Goal: Task Accomplishment & Management: Complete application form

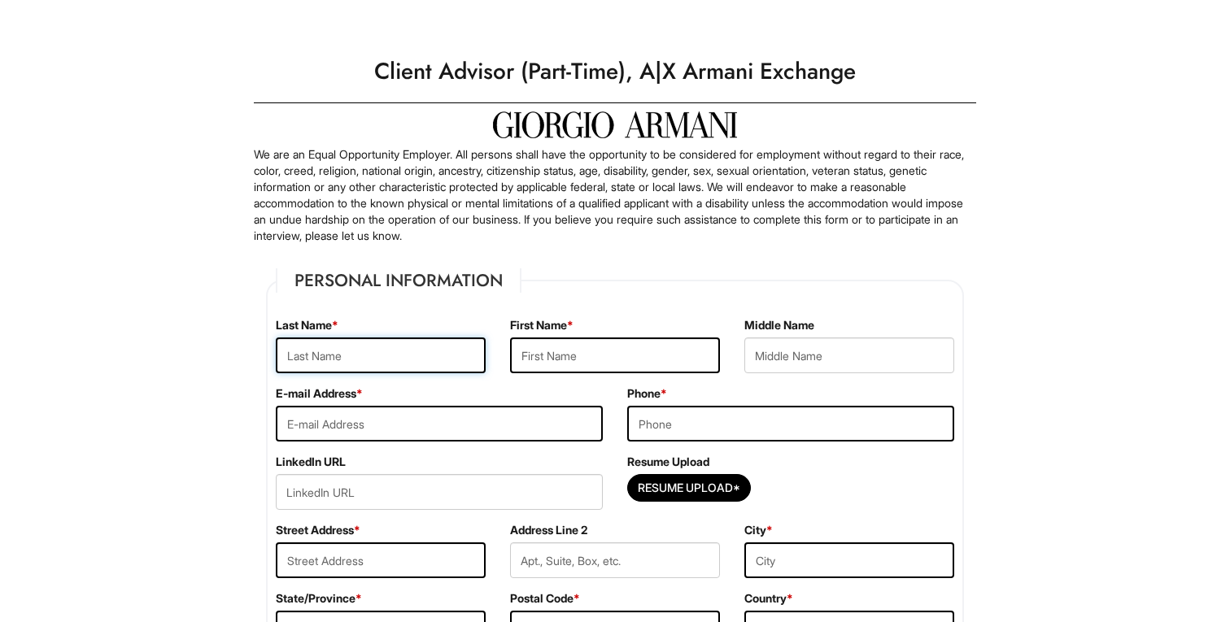
click at [428, 352] on input "text" at bounding box center [381, 356] width 210 height 36
type input "Bailey"
type input "Chaz"
click at [409, 424] on input "email" at bounding box center [439, 424] width 327 height 36
type input "chazb212@gmail.com"
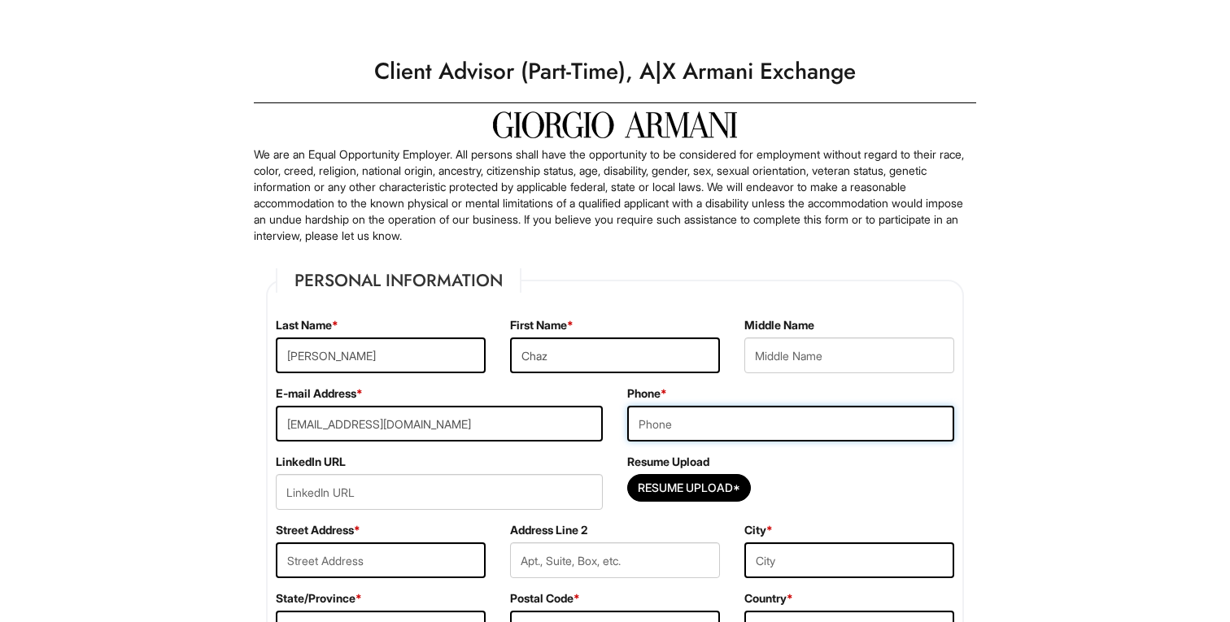
click at [695, 415] on input "tel" at bounding box center [790, 424] width 327 height 36
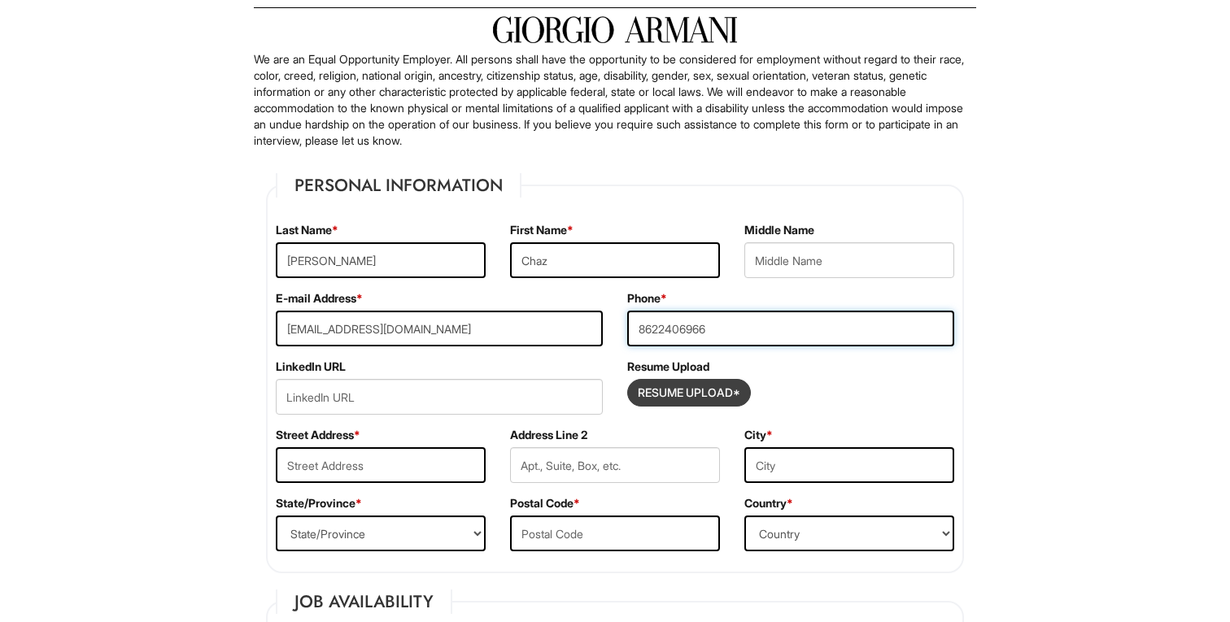
type input "8622406966"
click at [678, 390] on input "Resume Upload*" at bounding box center [689, 393] width 122 height 26
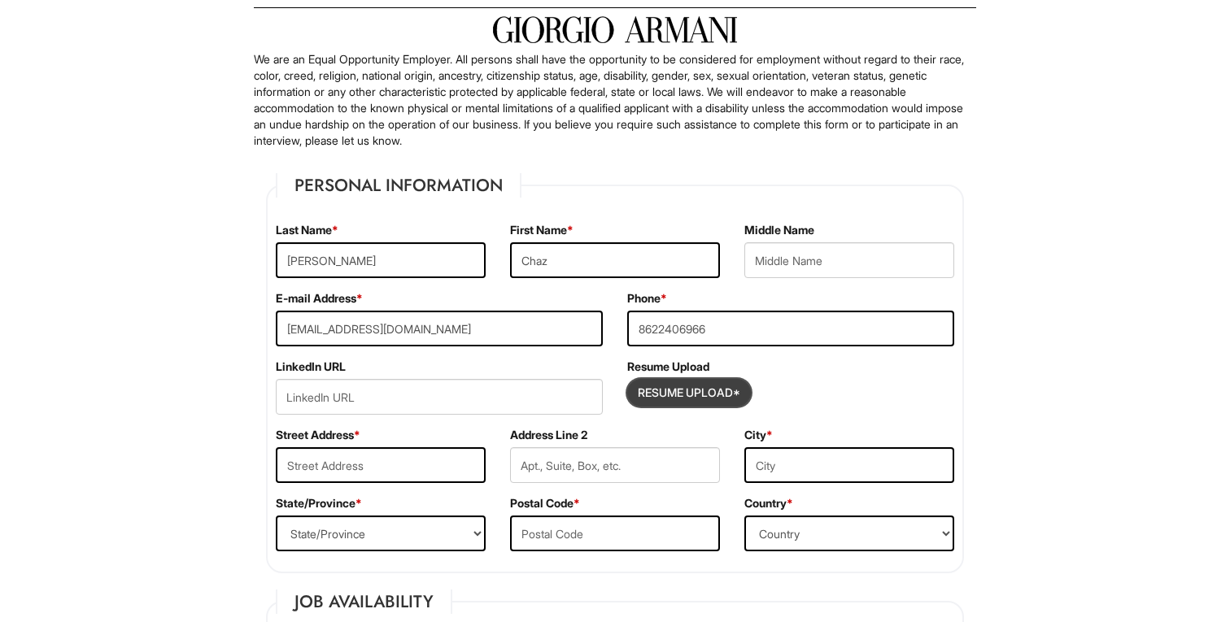
type input "C:\fakepath\CB Resume 2025.docx"
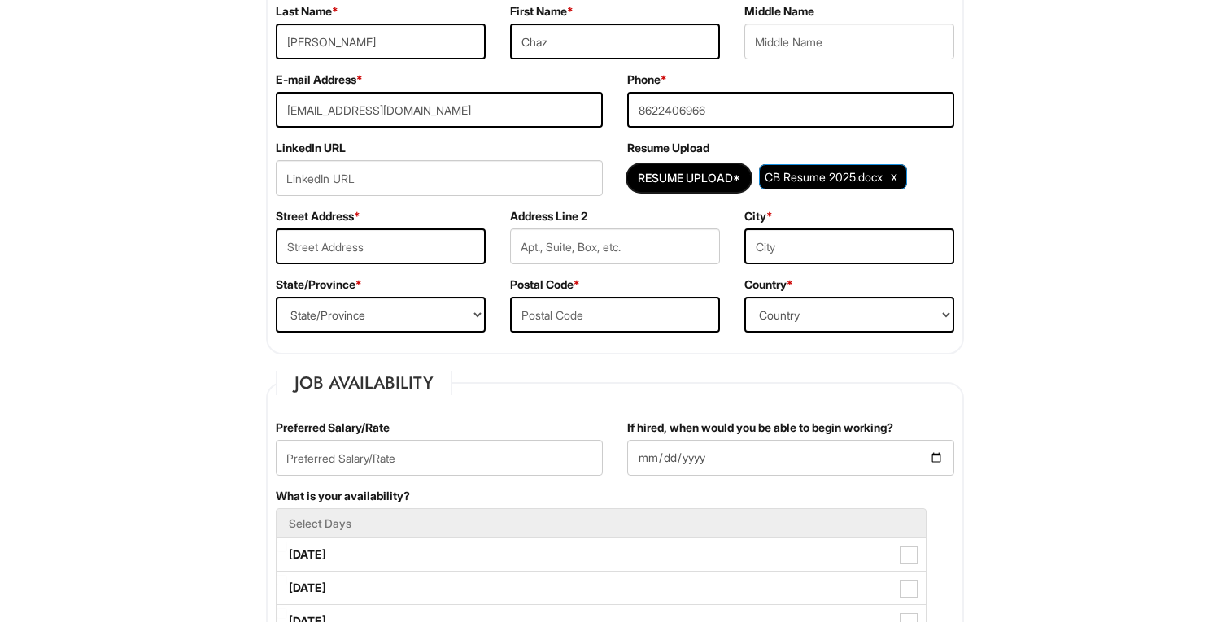
scroll to position [338, 0]
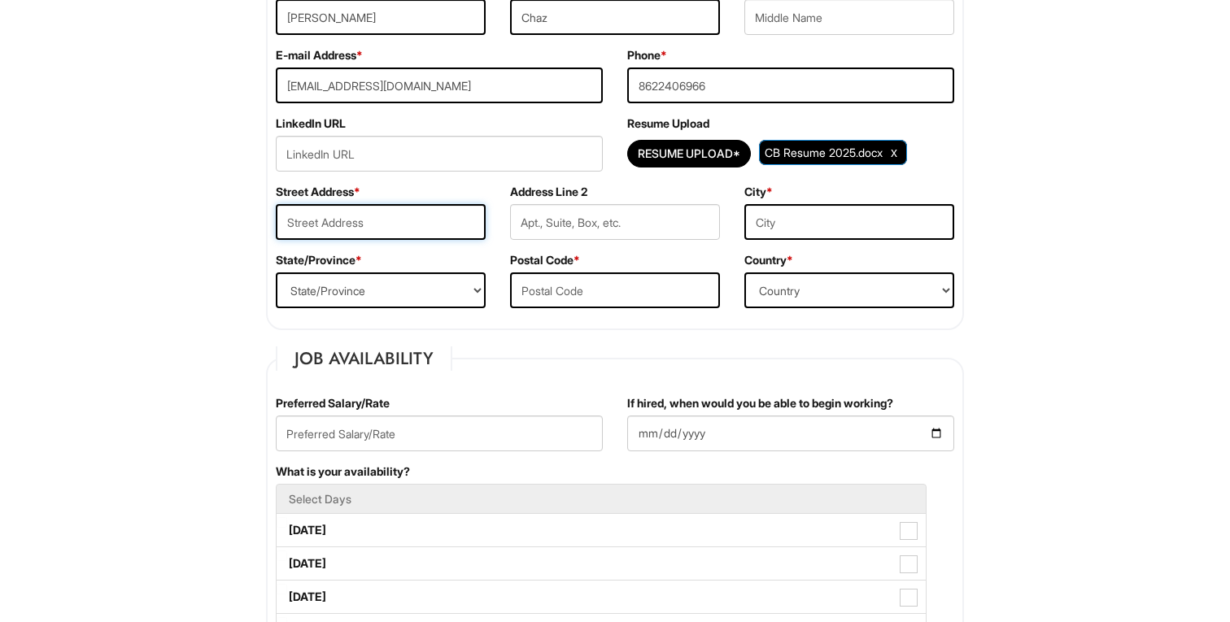
click at [373, 222] on input "text" at bounding box center [381, 222] width 210 height 36
type input "95 Arlington Ave"
click at [773, 212] on input "text" at bounding box center [849, 222] width 210 height 36
type input "Bloomfield"
click at [416, 307] on select "State/Province ALABAMA ALASKA ARIZONA ARKANSAS CALIFORNIA COLORADO CONNECTICUT …" at bounding box center [381, 290] width 210 height 36
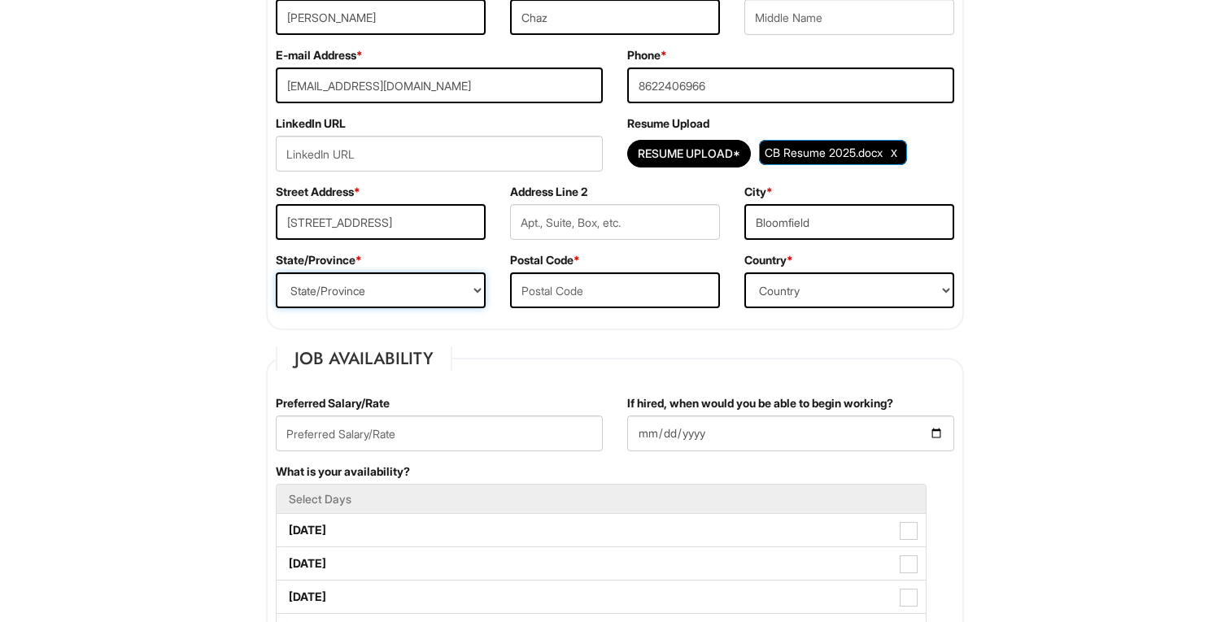
select select "NJ"
click at [579, 297] on input "text" at bounding box center [615, 290] width 210 height 36
type input "07003"
click at [809, 290] on select "Country Afghanistan Albania Algeria American Samoa Andorra Angola Anguilla Anta…" at bounding box center [849, 290] width 210 height 36
select select "United States of America"
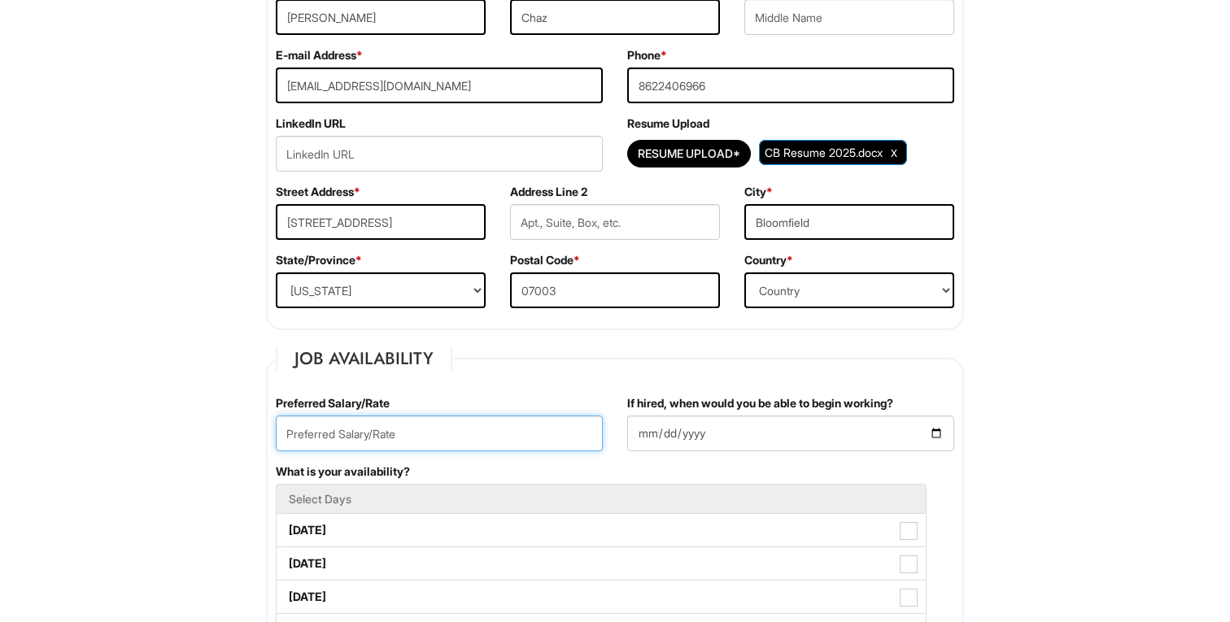
click at [364, 421] on input "text" at bounding box center [439, 434] width 327 height 36
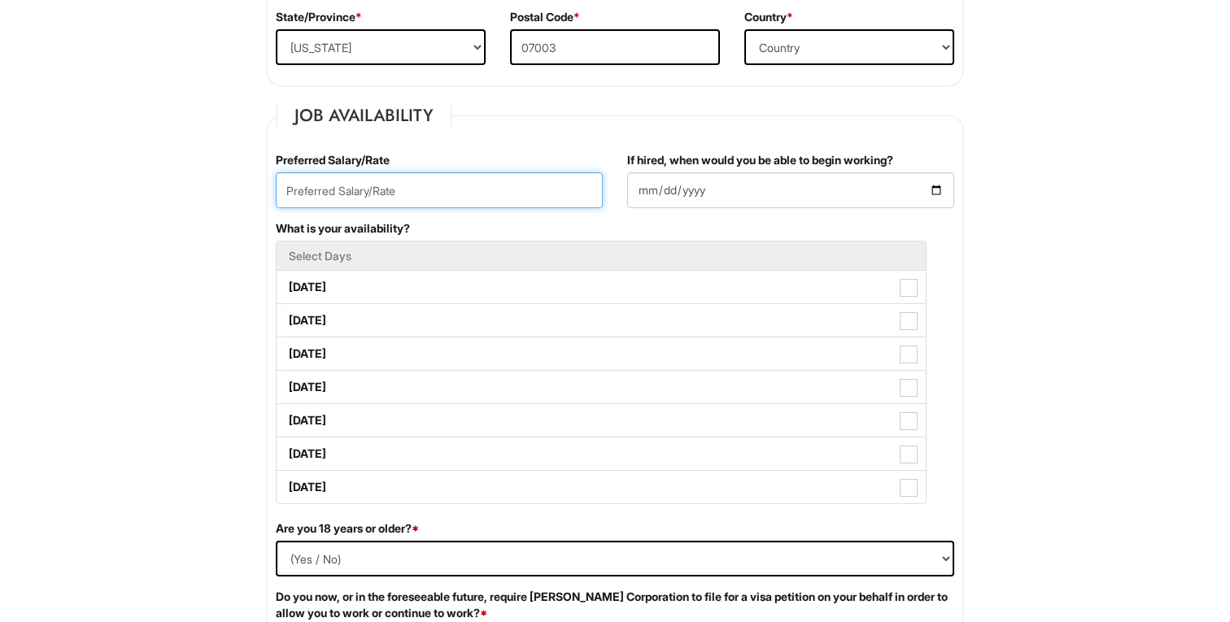
scroll to position [563, 0]
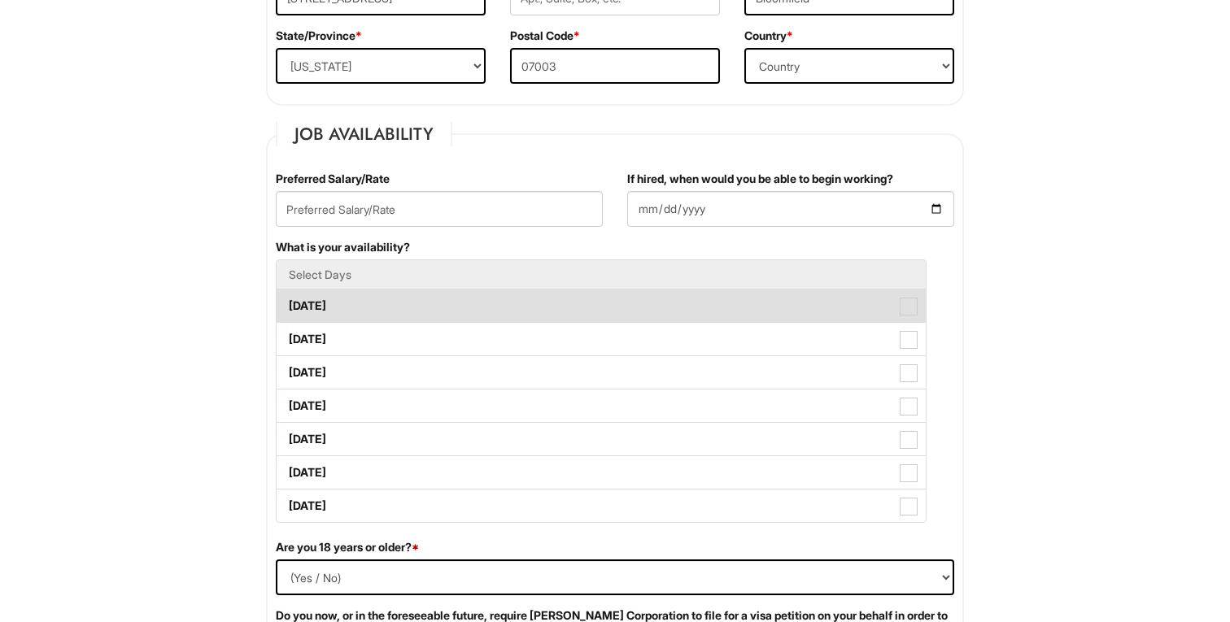
click at [381, 307] on label "Monday" at bounding box center [601, 306] width 649 height 33
click at [287, 303] on Available_Monday "Monday" at bounding box center [282, 298] width 11 height 11
checkbox Available_Monday "true"
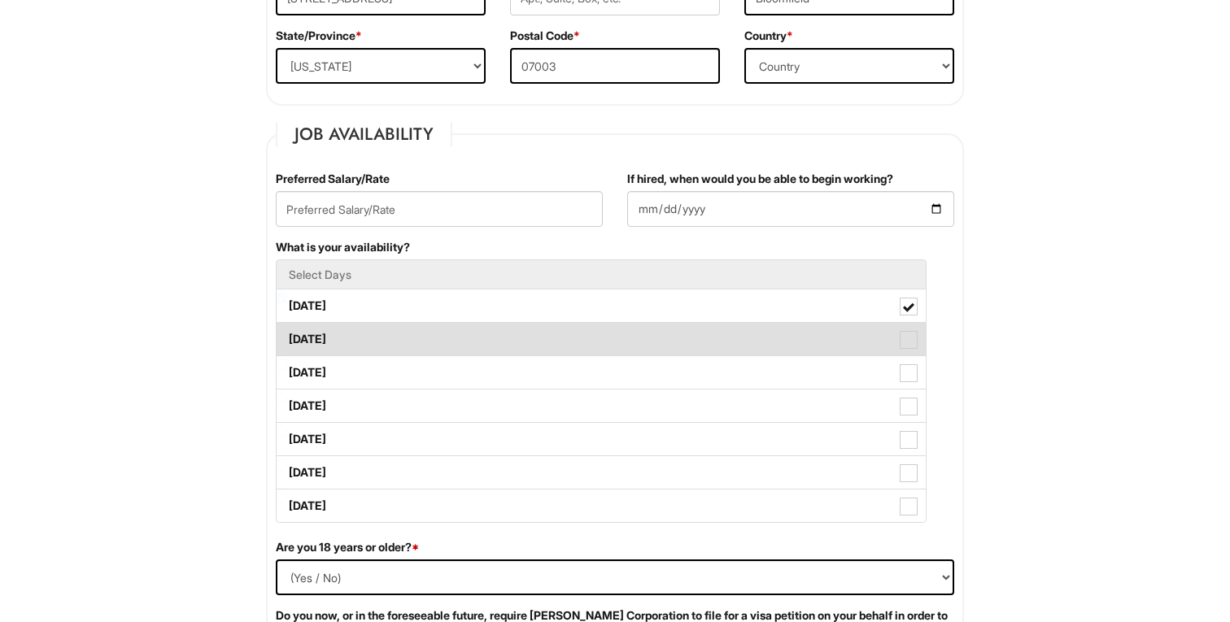
click at [386, 342] on label "Tuesday" at bounding box center [601, 339] width 649 height 33
click at [287, 337] on Available_Tuesday "Tuesday" at bounding box center [282, 331] width 11 height 11
checkbox Available_Tuesday "true"
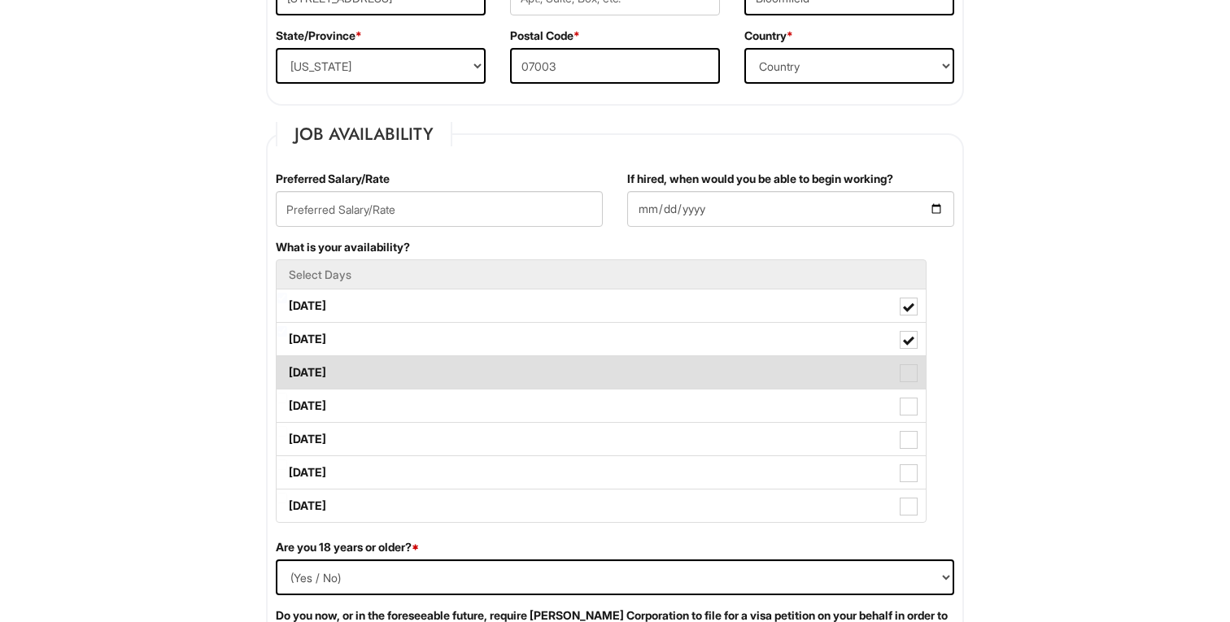
click at [386, 368] on label "Wednesday" at bounding box center [601, 372] width 649 height 33
click at [287, 368] on Available_Wednesday "Wednesday" at bounding box center [282, 365] width 11 height 11
checkbox Available_Wednesday "true"
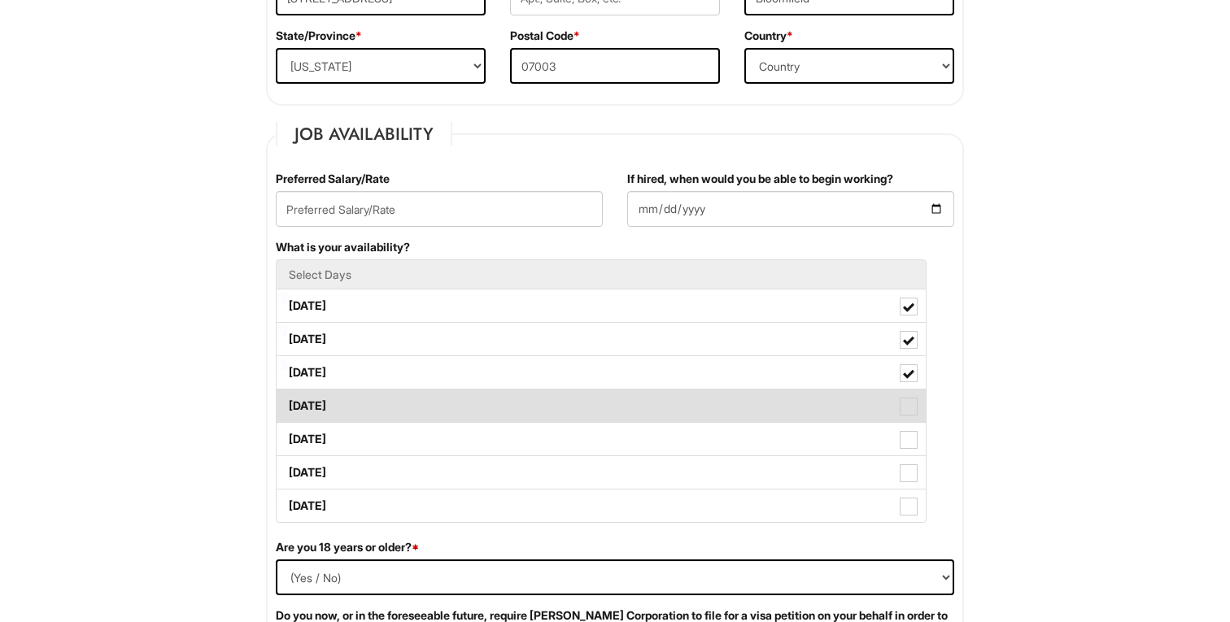
click at [386, 395] on label "Thursday" at bounding box center [601, 406] width 649 height 33
click at [287, 395] on Available_Thursday "Thursday" at bounding box center [282, 398] width 11 height 11
checkbox Available_Thursday "true"
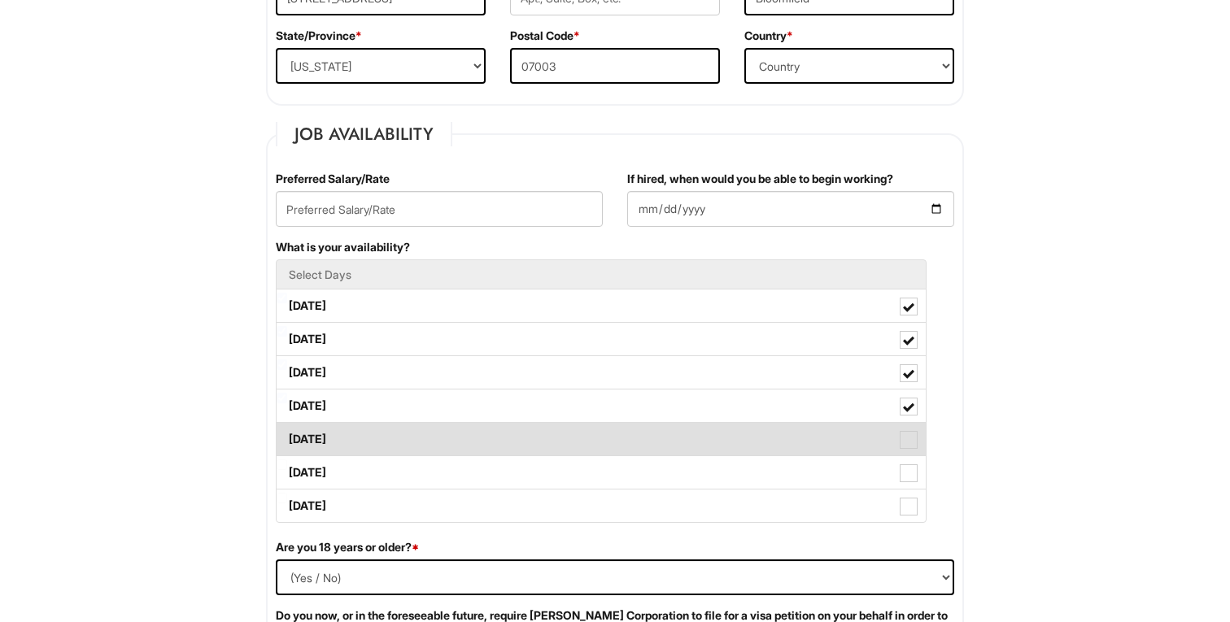
click at [385, 447] on label "Friday" at bounding box center [601, 439] width 649 height 33
click at [287, 437] on Available_Friday "Friday" at bounding box center [282, 431] width 11 height 11
checkbox Available_Friday "true"
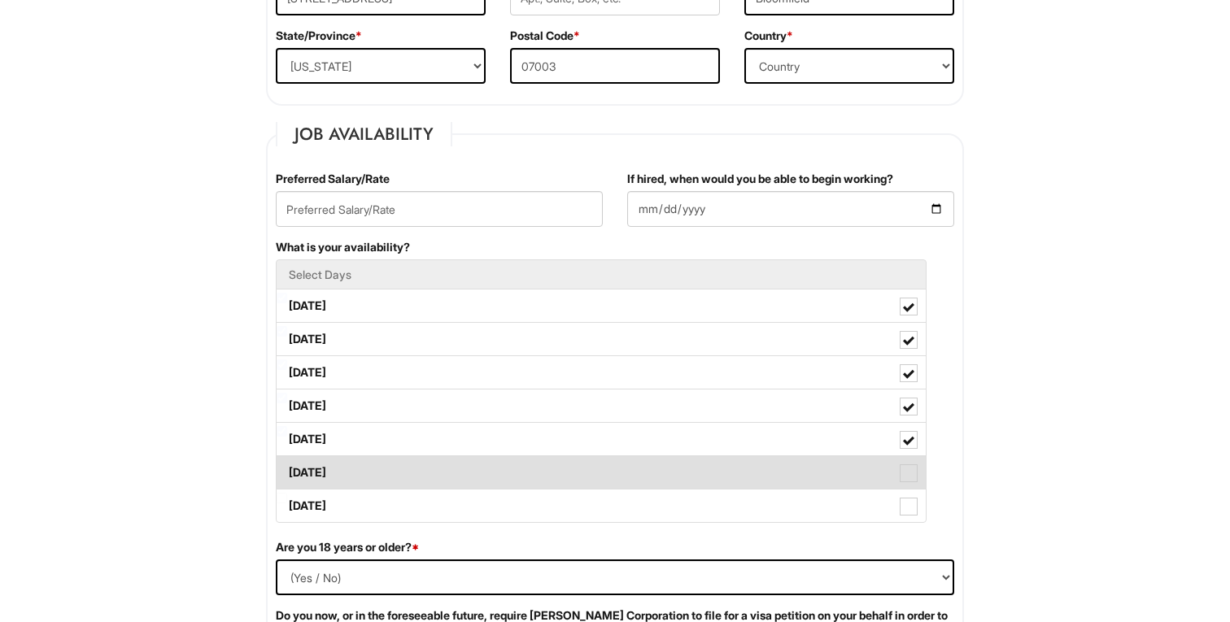
click at [385, 483] on label "Saturday" at bounding box center [601, 472] width 649 height 33
click at [287, 470] on Available_Saturday "Saturday" at bounding box center [282, 465] width 11 height 11
checkbox Available_Saturday "true"
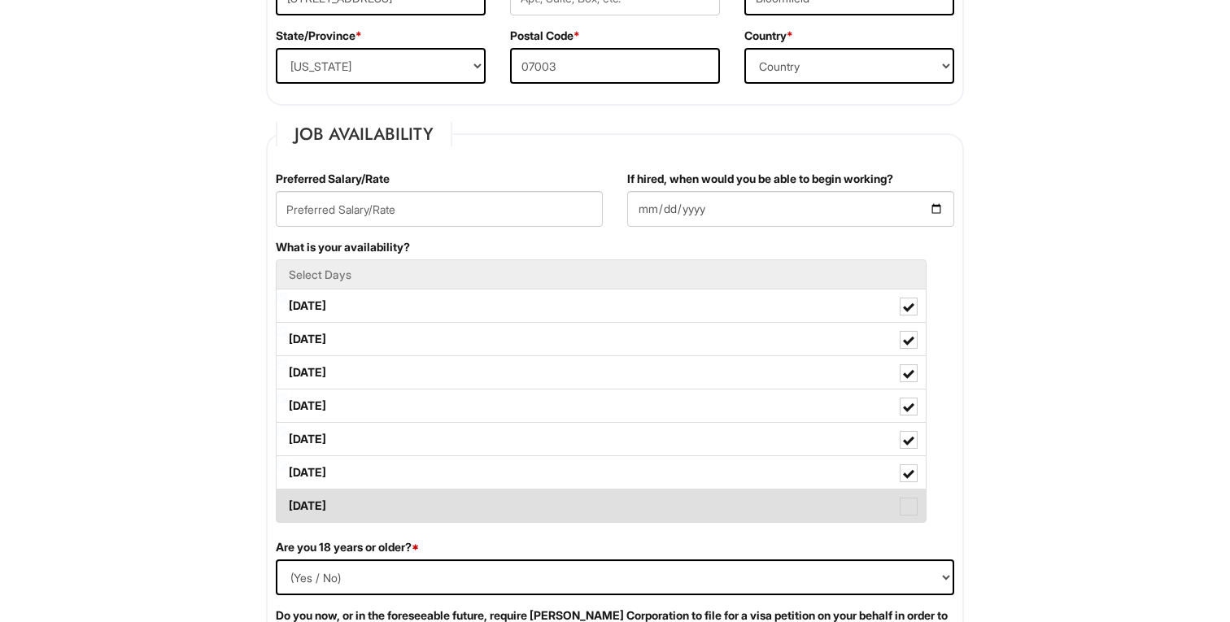
click at [385, 512] on label "Sunday" at bounding box center [601, 506] width 649 height 33
click at [287, 504] on Available_Sunday "Sunday" at bounding box center [282, 498] width 11 height 11
checkbox Available_Sunday "true"
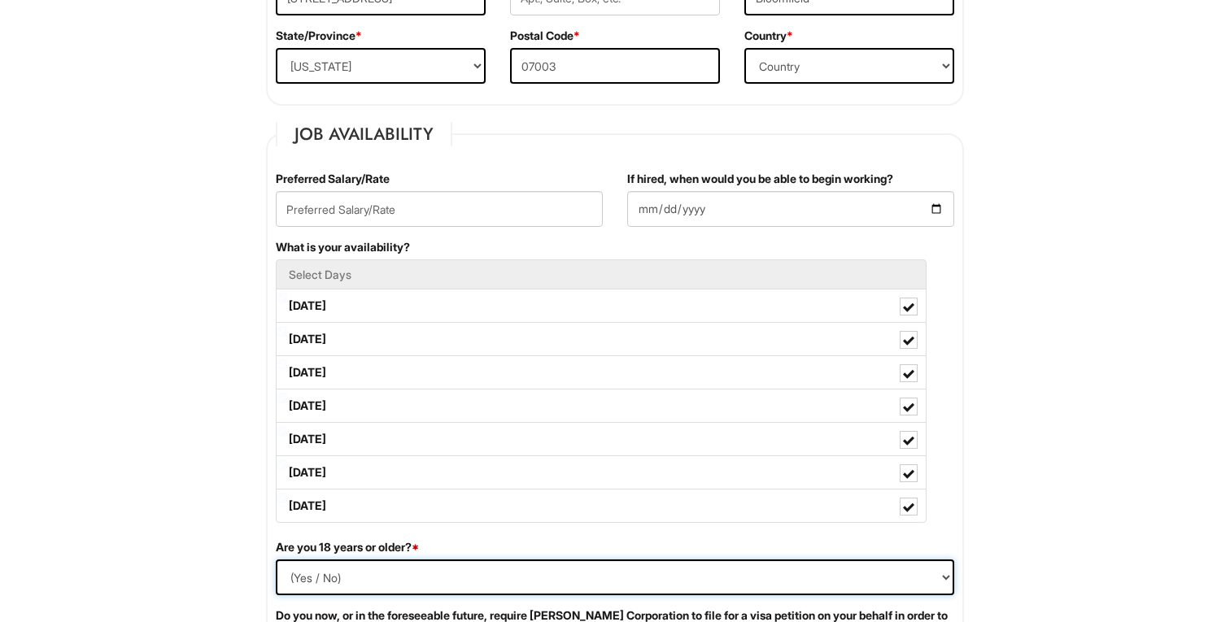
click at [301, 579] on select "(Yes / No) Yes No" at bounding box center [615, 578] width 678 height 36
select select "Yes"
click at [936, 207] on input "If hired, when would you be able to begin working?" at bounding box center [790, 209] width 327 height 36
type input "2025-08-21"
click at [545, 209] on input "text" at bounding box center [439, 209] width 327 height 36
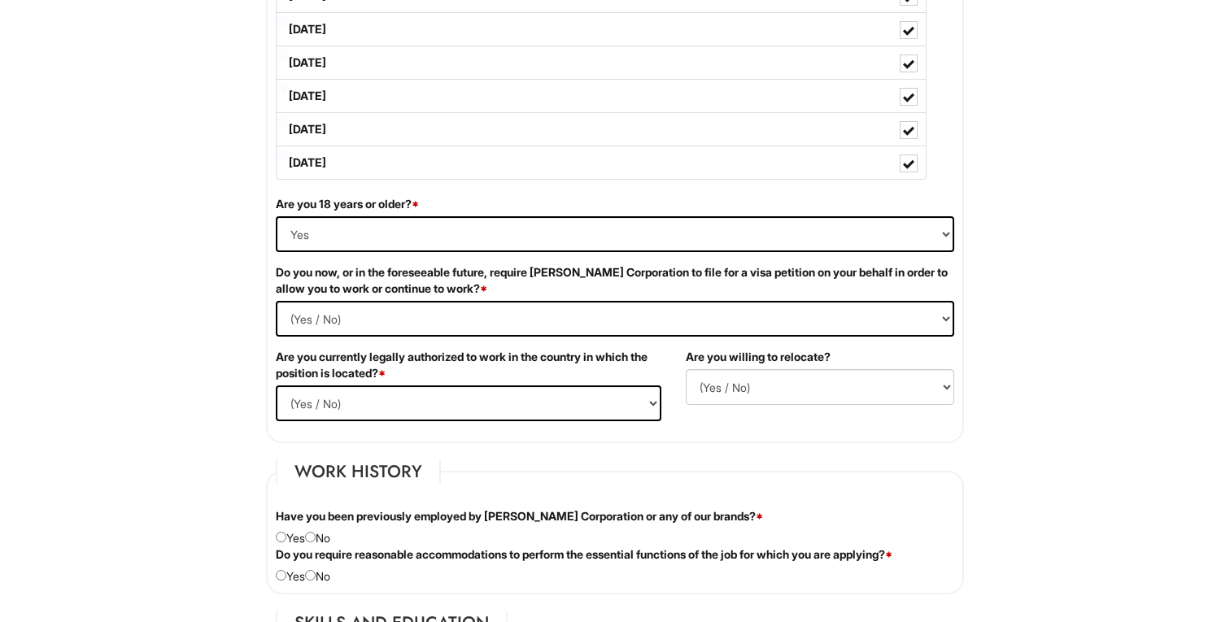
scroll to position [907, 0]
click at [339, 320] on Required "(Yes / No) Yes No" at bounding box center [615, 318] width 678 height 36
select Required "No"
click at [362, 407] on select "(Yes / No) Yes No" at bounding box center [469, 403] width 386 height 36
select select "Yes"
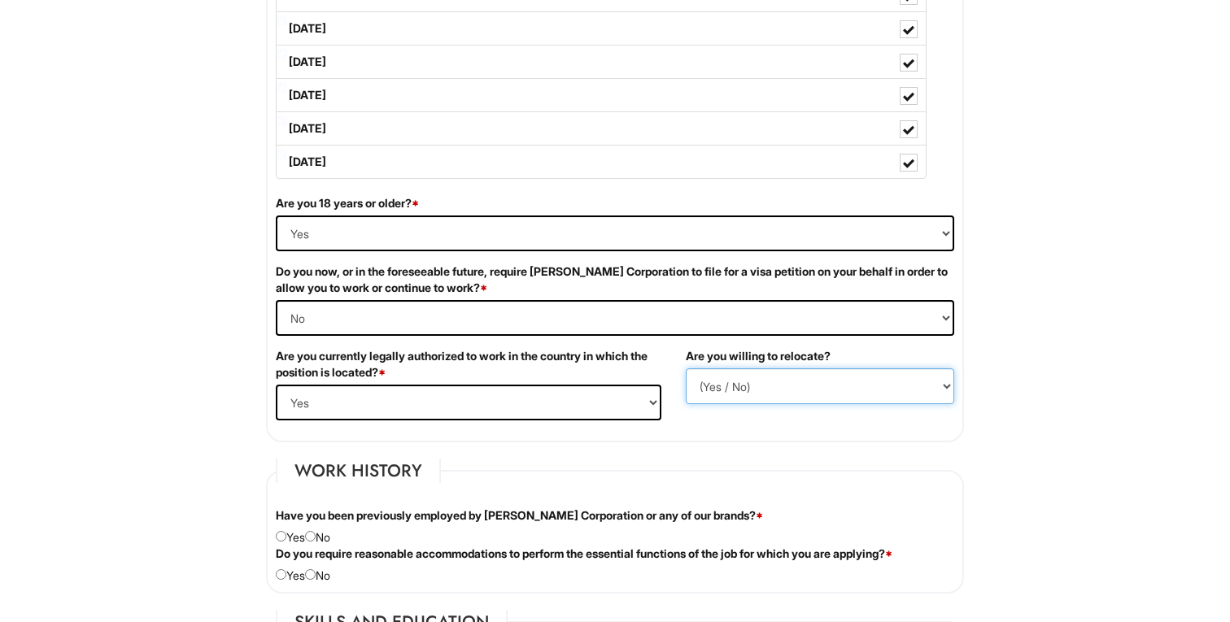
click at [764, 386] on select "(Yes / No) No Yes" at bounding box center [820, 386] width 268 height 36
select select "Y"
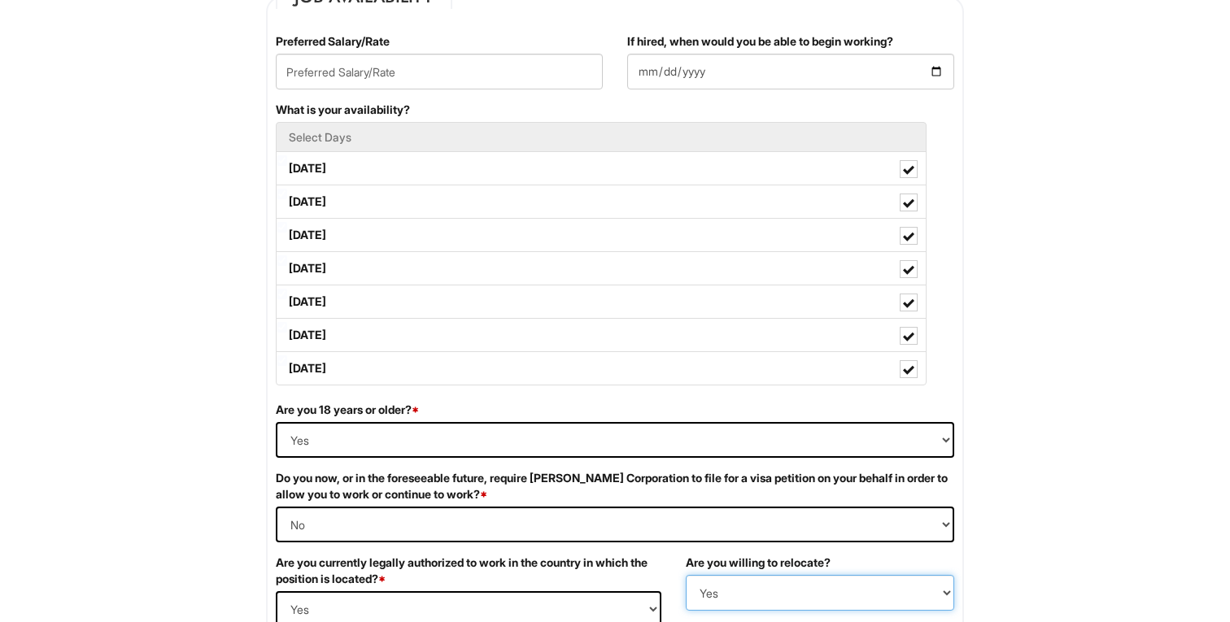
scroll to position [721, 0]
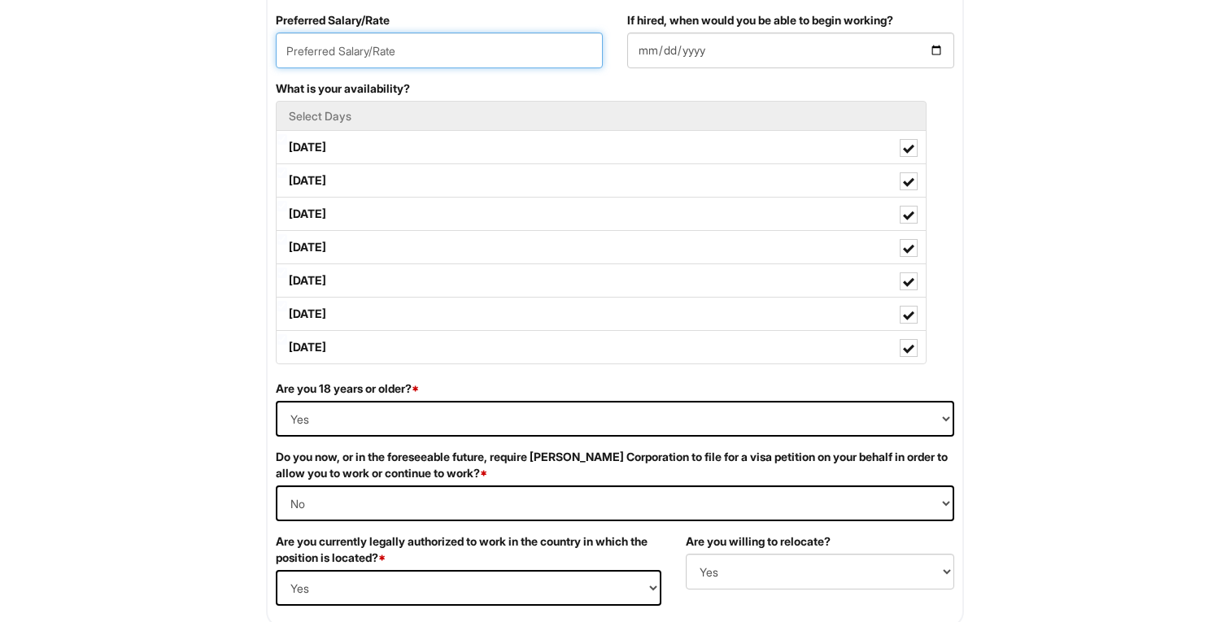
click at [448, 62] on input "text" at bounding box center [439, 51] width 327 height 36
type input "d"
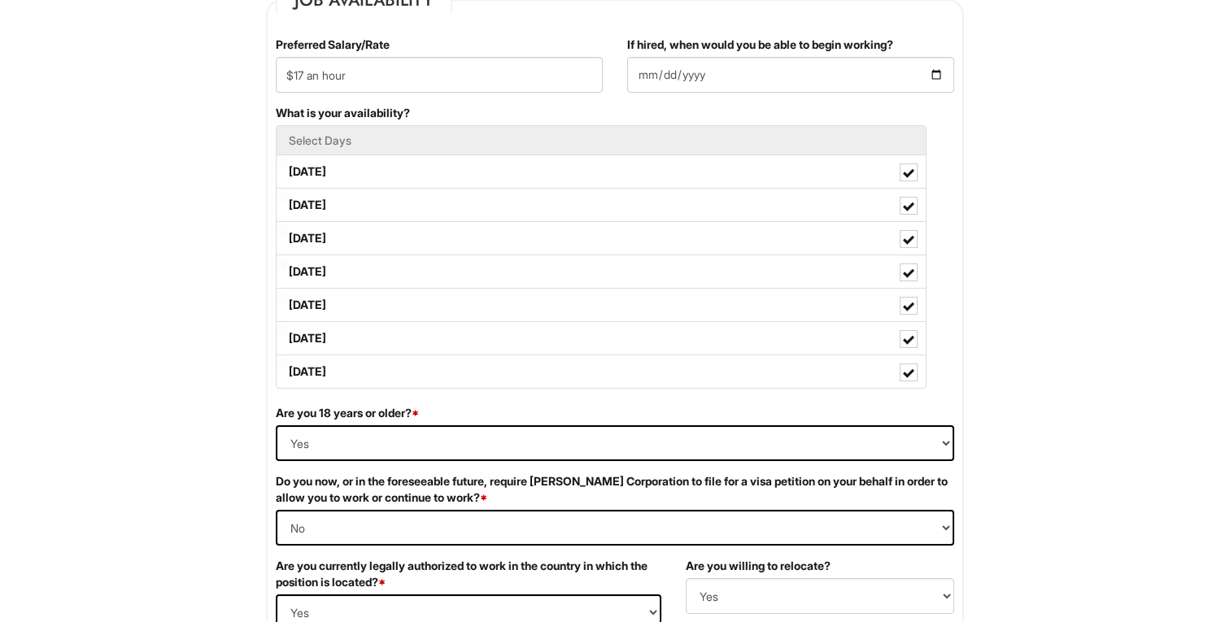
scroll to position [547, 0]
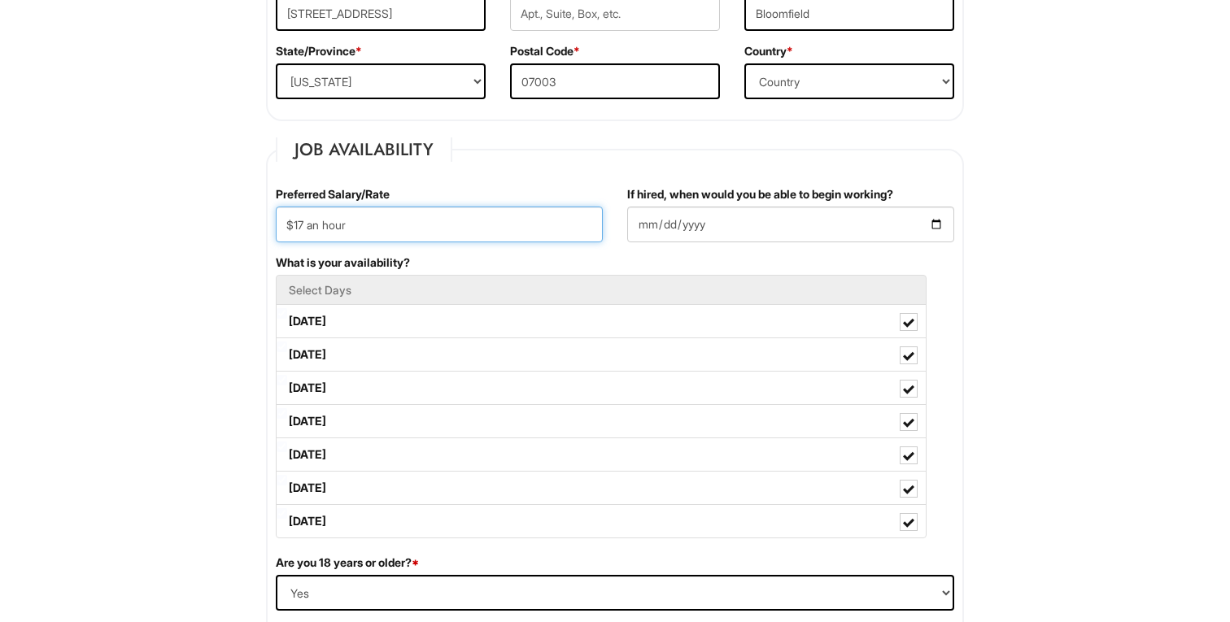
click at [316, 225] on input "$17 an hour" at bounding box center [439, 225] width 327 height 36
type input "$17 per hour"
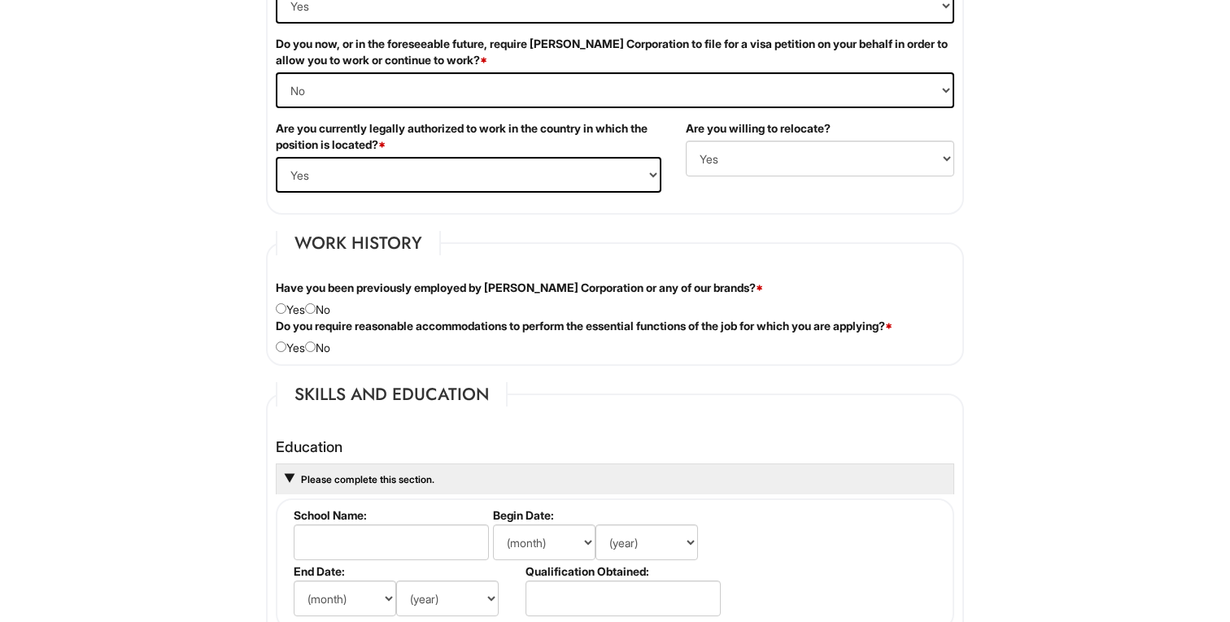
scroll to position [1144, 0]
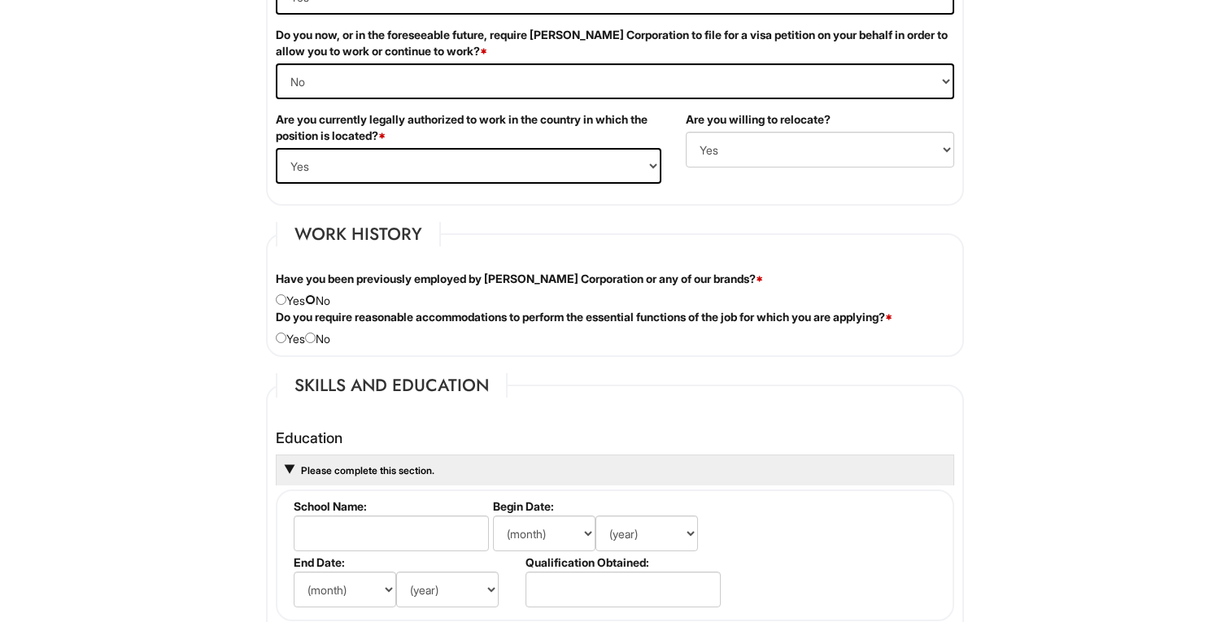
click at [313, 301] on input "radio" at bounding box center [310, 299] width 11 height 11
radio input "true"
click at [316, 341] on input "radio" at bounding box center [310, 338] width 11 height 11
radio input "true"
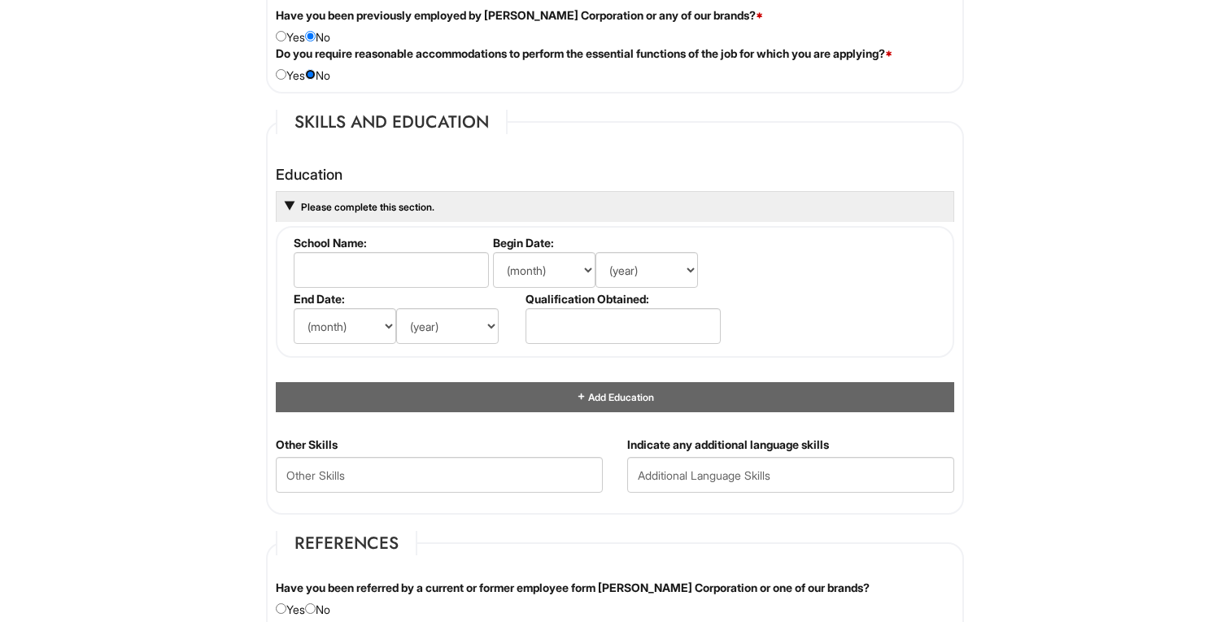
scroll to position [1478, 0]
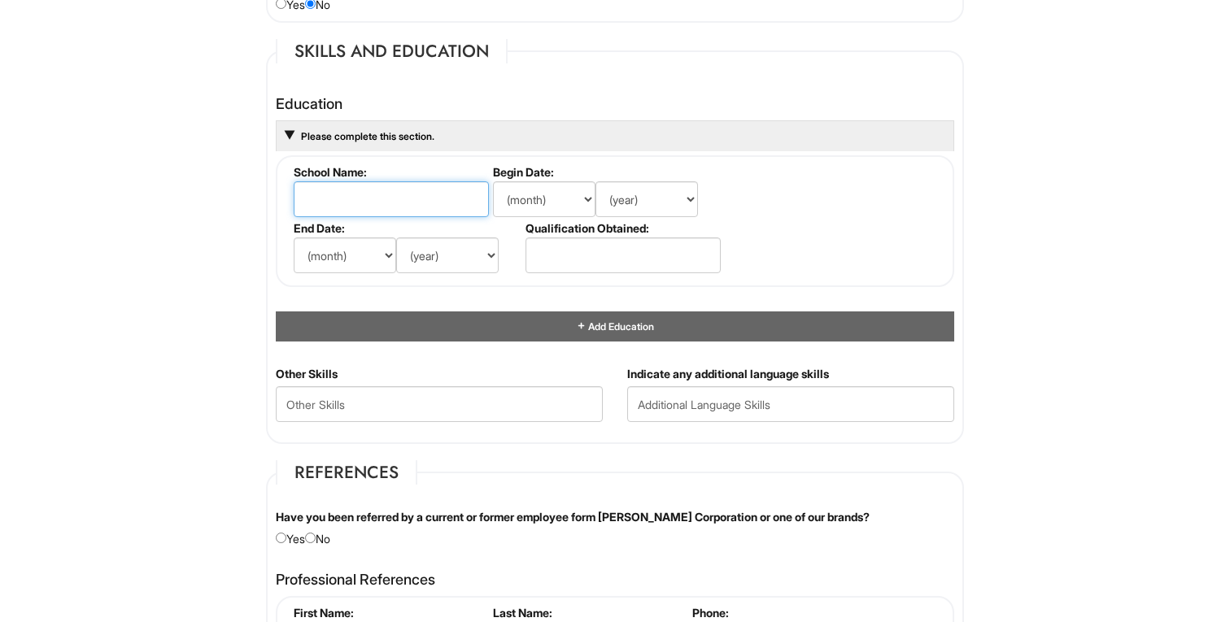
click at [344, 204] on input "text" at bounding box center [391, 199] width 195 height 36
type input "Bloomfield High School"
click at [557, 196] on select "(month) Jan Feb Mar Apr May Jun Jul Aug Sep Oct Nov Dec" at bounding box center [544, 199] width 102 height 36
select select "9"
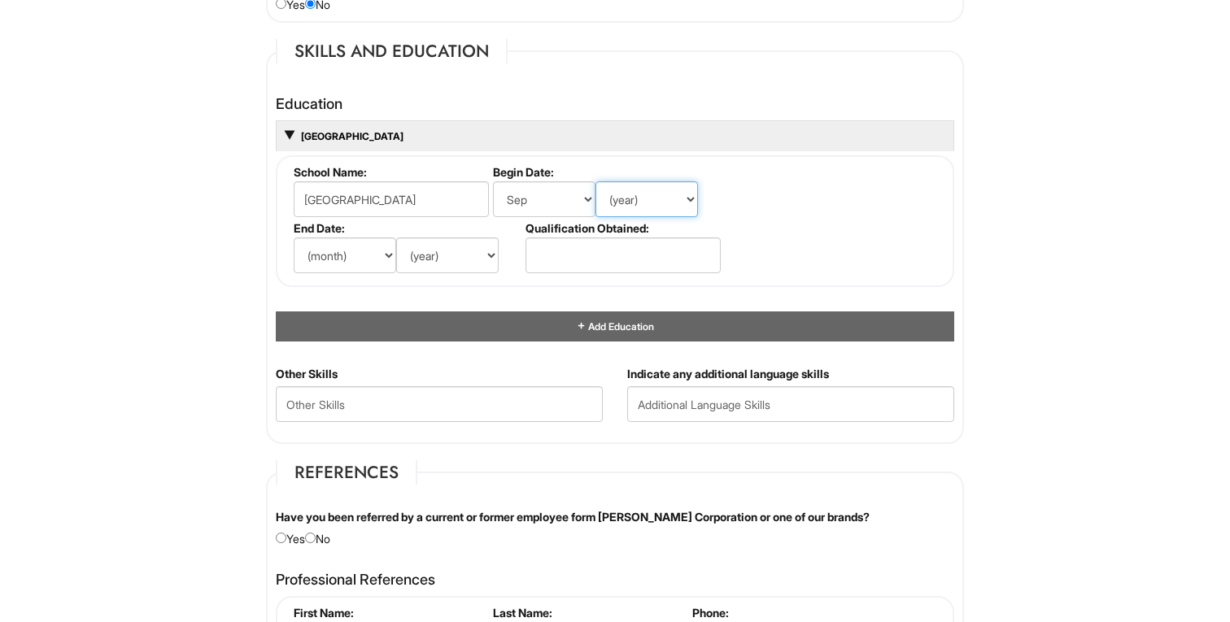
click at [630, 200] on select "(year) 2029 2028 2027 2026 2025 2024 2023 2022 2021 2020 2019 2018 2017 2016 20…" at bounding box center [646, 199] width 102 height 36
select select "2018"
click at [325, 255] on select "(month) Jan Feb Mar Apr May Jun Jul Aug Sep Oct Nov Dec" at bounding box center [345, 256] width 102 height 36
select select "6"
click at [459, 267] on select "(year) 2029 2028 2027 2026 2025 2024 2023 2022 2021 2020 2019 2018 2017 2016 20…" at bounding box center [447, 256] width 102 height 36
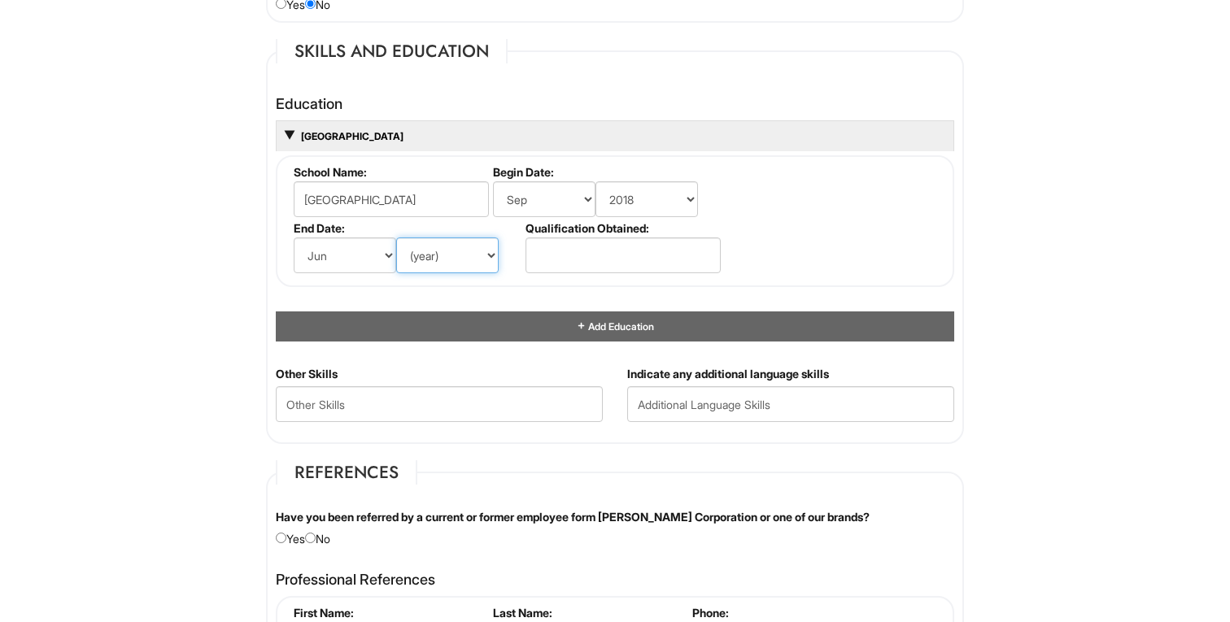
select select "2022"
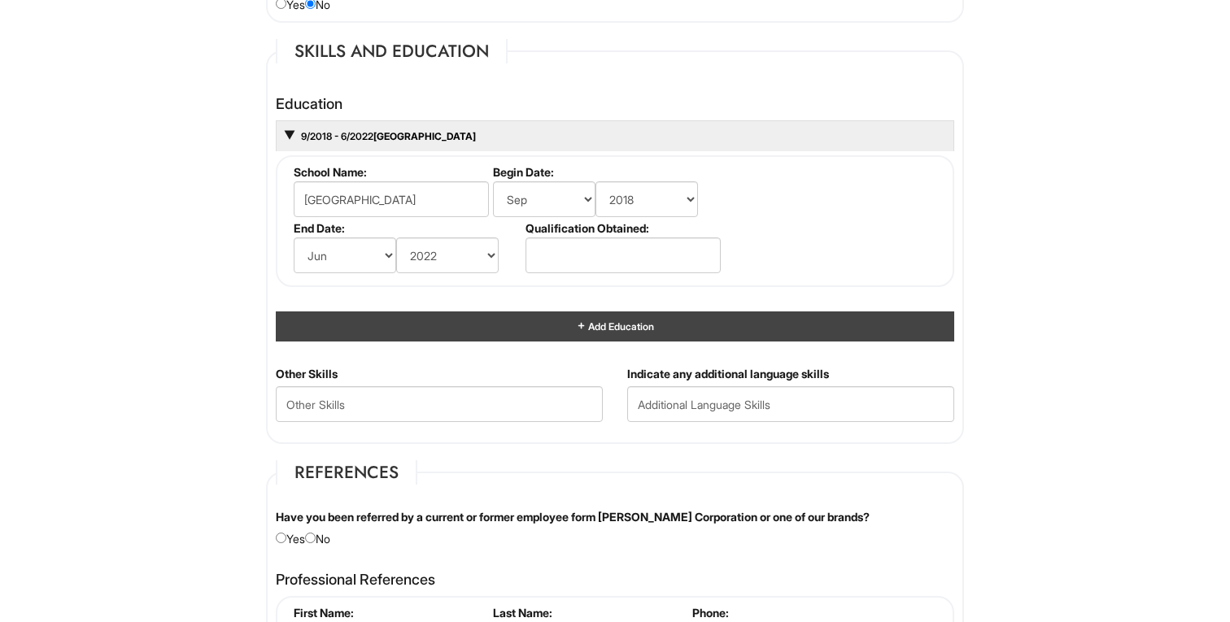
click at [429, 328] on div "Add Education" at bounding box center [615, 327] width 678 height 30
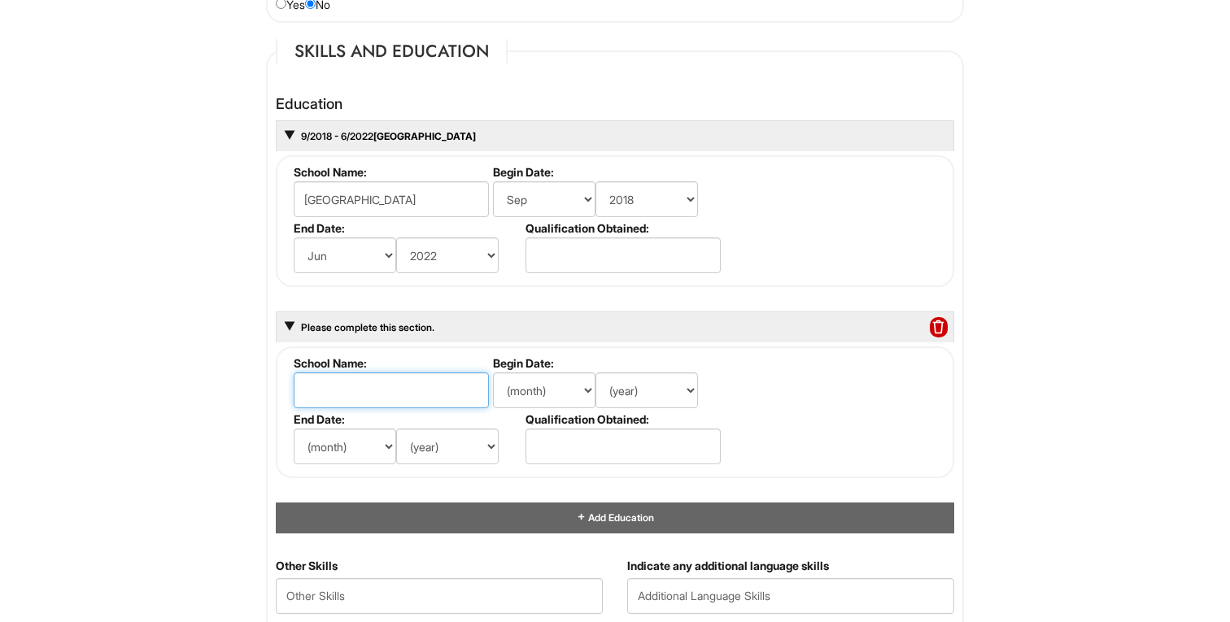
click at [389, 386] on input "text" at bounding box center [391, 391] width 195 height 36
type input "Montclair State University"
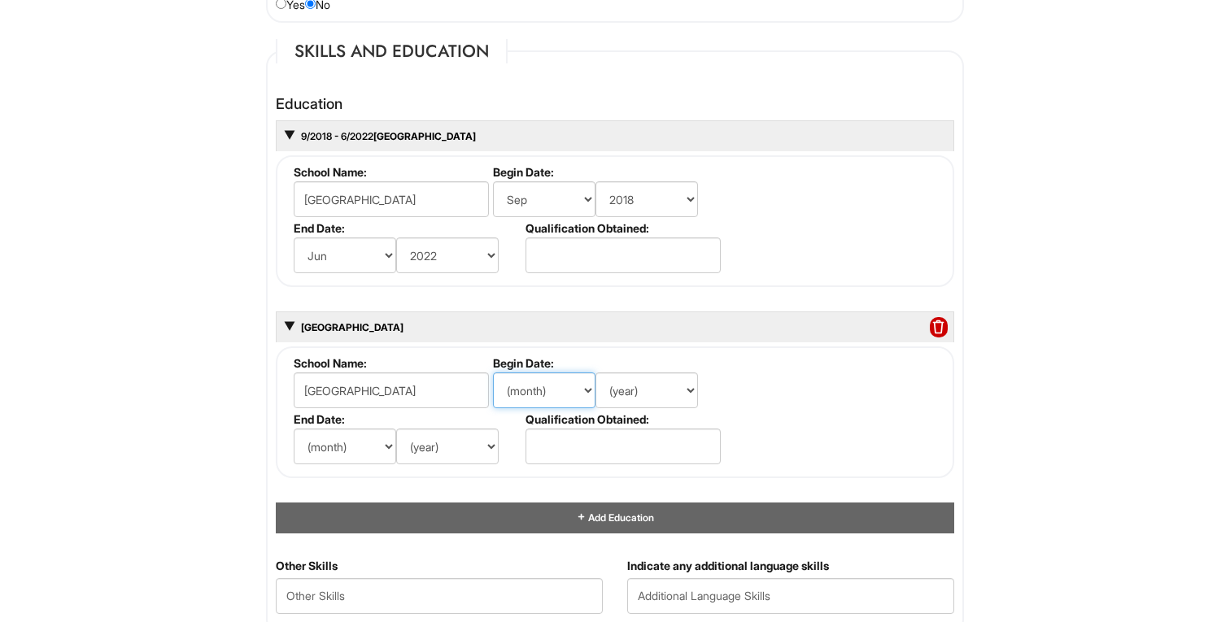
click at [547, 393] on select "(month) Jan Feb Mar Apr May Jun Jul Aug Sep Oct Nov Dec" at bounding box center [544, 391] width 102 height 36
select select "1"
click at [643, 399] on select "(year) 2029 2028 2027 2026 2025 2024 2023 2022 2021 2020 2019 2018 2017 2016 20…" at bounding box center [646, 391] width 102 height 36
select select "2025"
click at [343, 445] on select "(month) Jan Feb Mar Apr May Jun Jul Aug Sep Oct Nov Dec" at bounding box center [345, 447] width 102 height 36
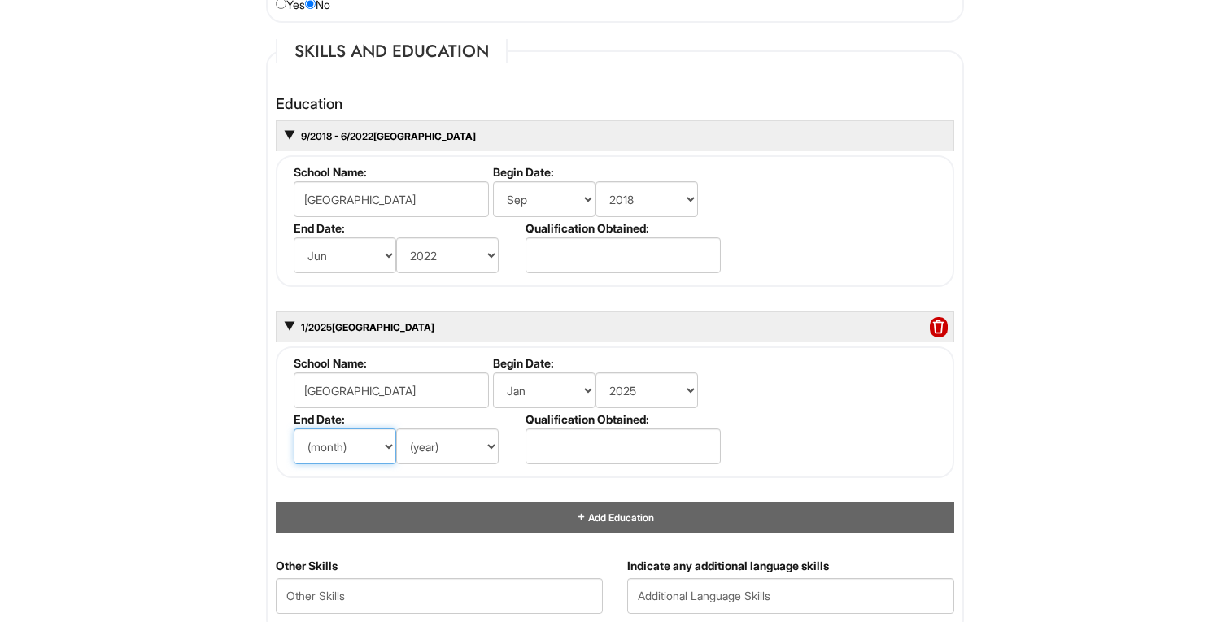
select select "12"
click at [434, 449] on select "(year) 2029 2028 2027 2026 2025 2024 2023 2022 2021 2020 2019 2018 2017 2016 20…" at bounding box center [447, 447] width 102 height 36
select select "2029"
click at [578, 451] on input "text" at bounding box center [622, 447] width 195 height 36
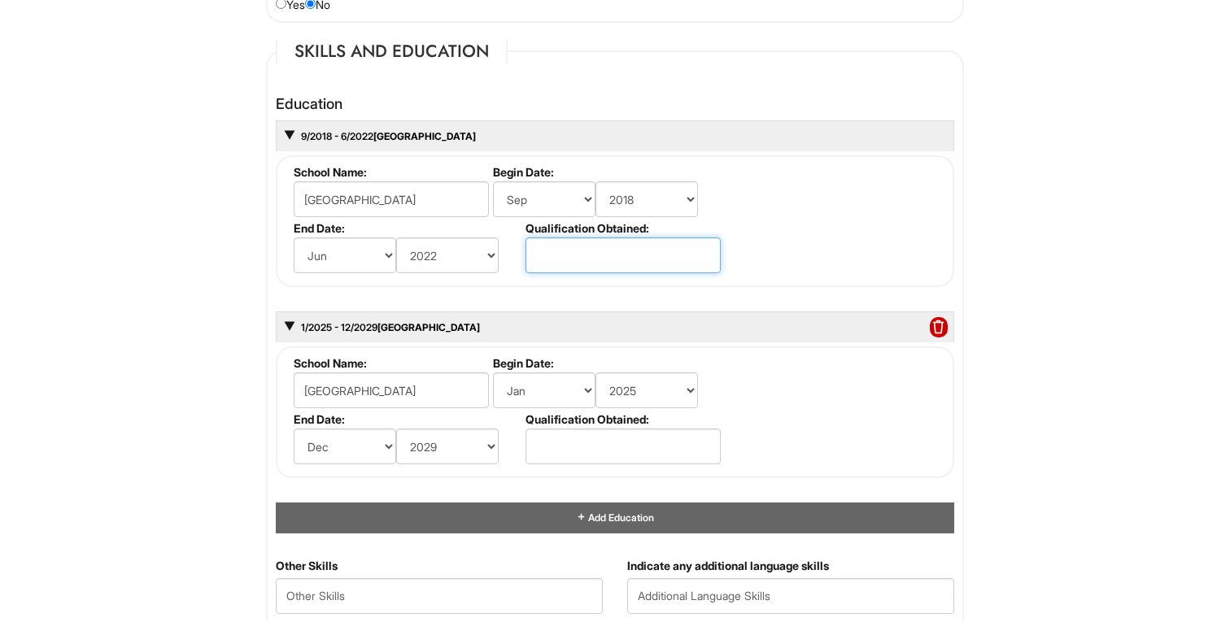
click at [586, 251] on input "text" at bounding box center [622, 256] width 195 height 36
type input "High School Diploma"
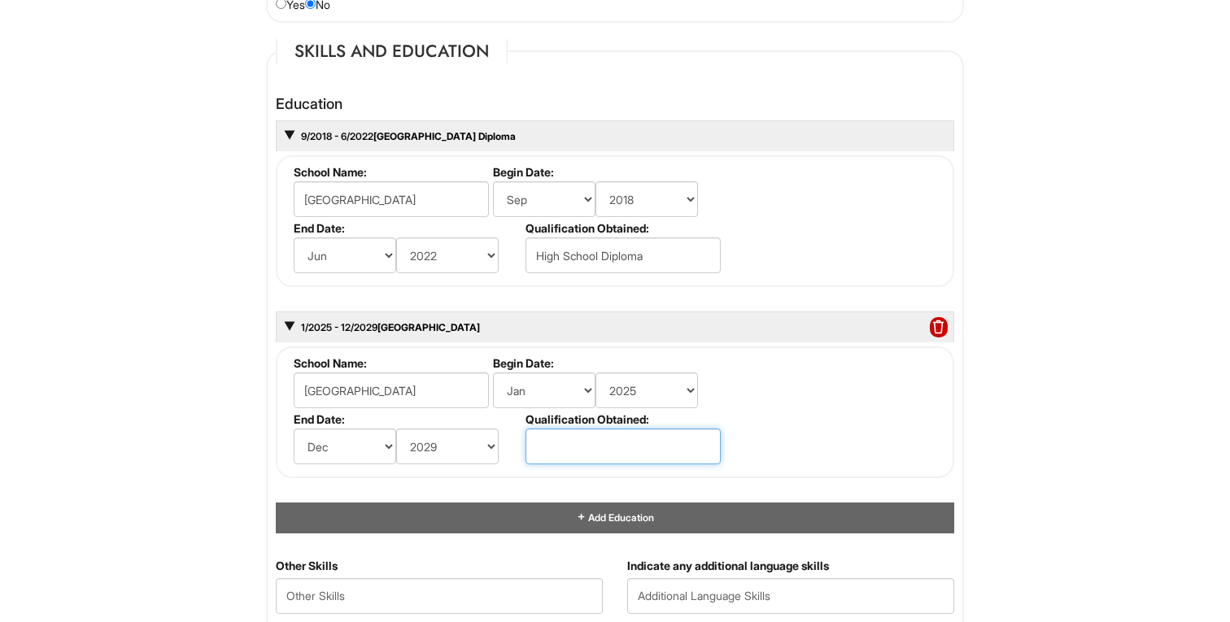
click at [596, 452] on input "text" at bounding box center [622, 447] width 195 height 36
type input "Bachelor of Arts"
click at [155, 419] on html "Please Complete This Form 1 2 3 Client Advisor (Part-Time), A|X Armani Exchange…" at bounding box center [615, 206] width 1230 height 3369
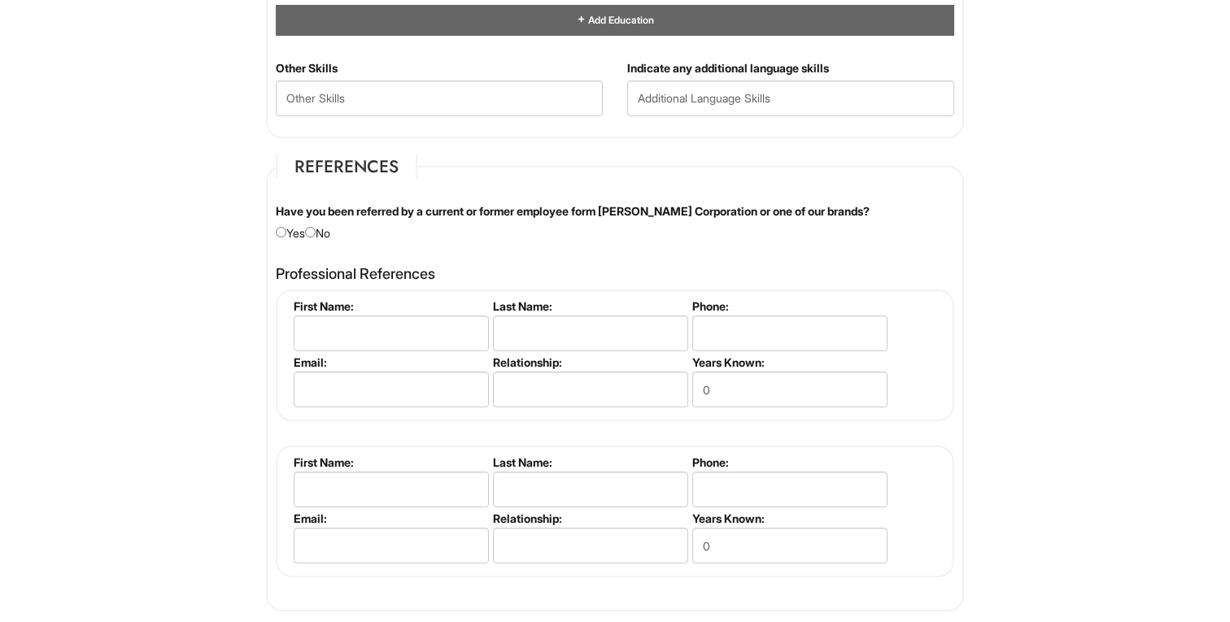
scroll to position [1977, 0]
click at [316, 234] on input "radio" at bounding box center [310, 231] width 11 height 11
radio input "true"
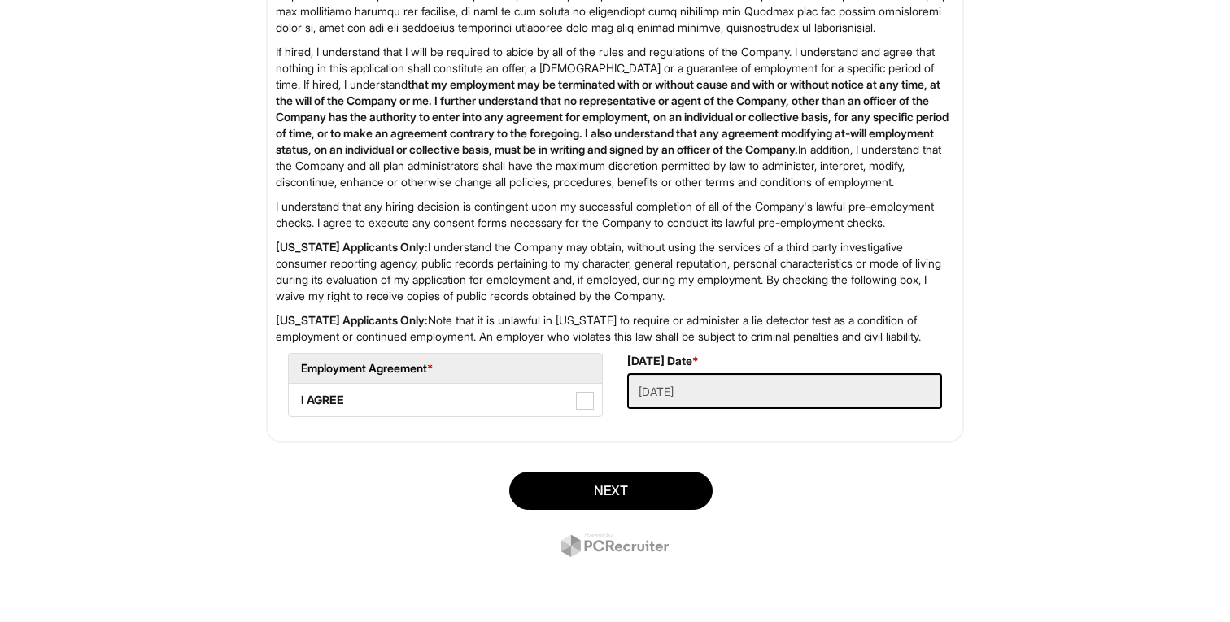
scroll to position [2812, 0]
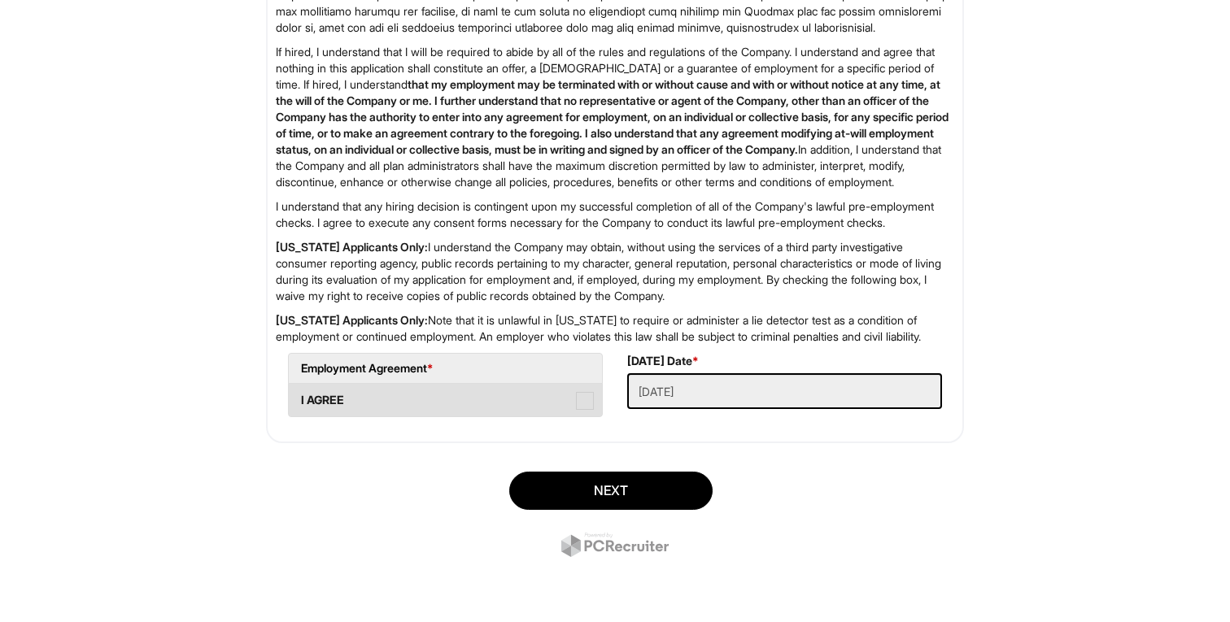
click at [583, 399] on span at bounding box center [585, 401] width 18 height 18
click at [299, 398] on AGREE "I AGREE" at bounding box center [294, 392] width 11 height 11
checkbox AGREE "true"
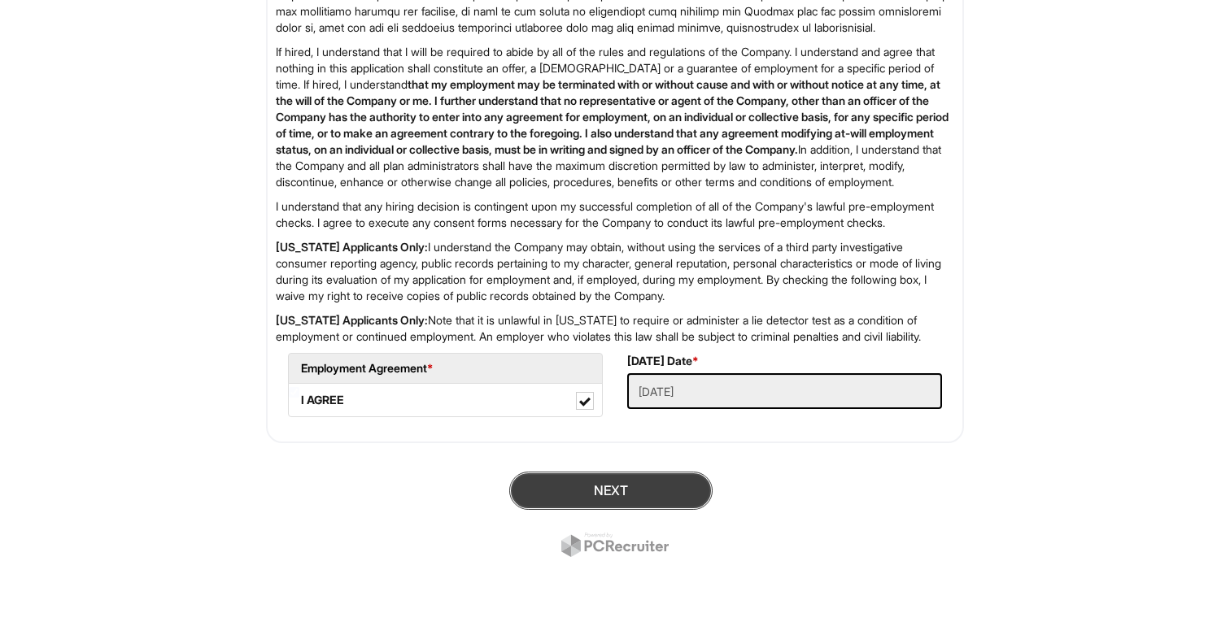
click at [592, 492] on button "Next" at bounding box center [610, 491] width 203 height 38
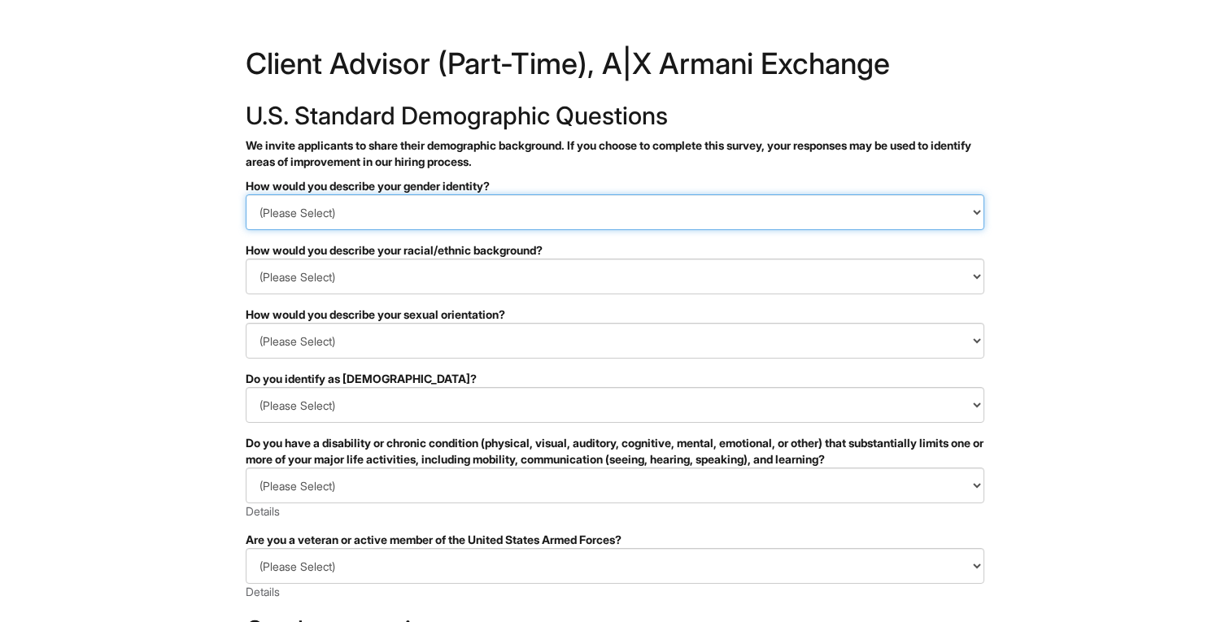
click at [329, 200] on select "(Please Select) Man Woman Non-binary I prefer to self-describe I don't wish to …" at bounding box center [615, 212] width 739 height 36
select select "Man"
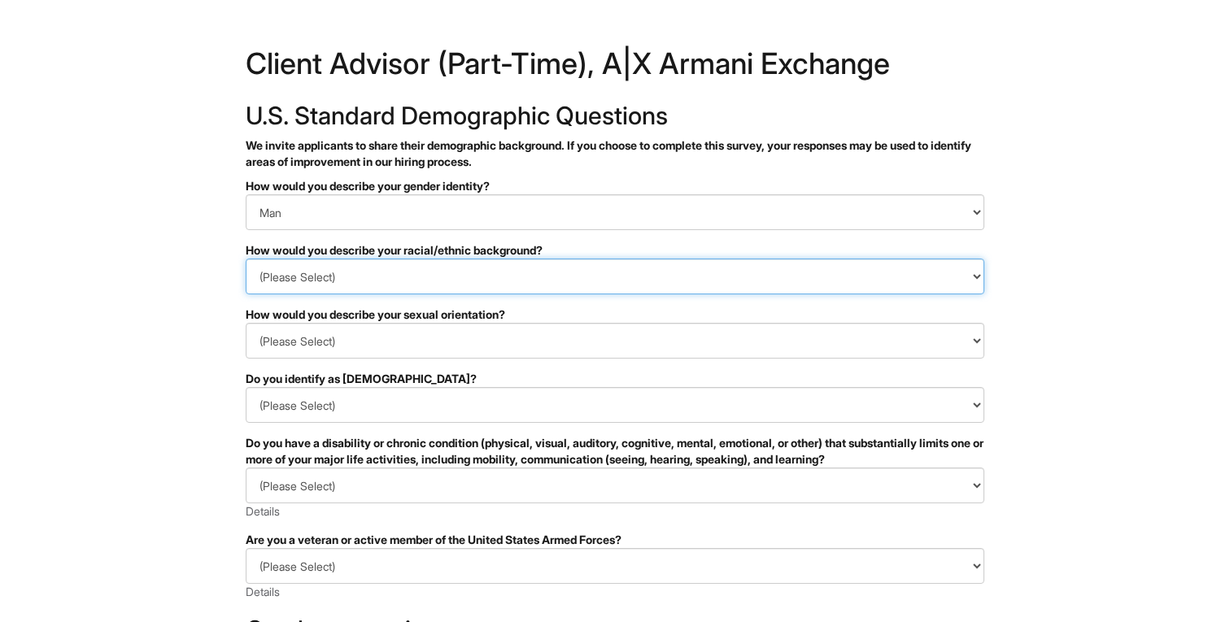
click at [316, 280] on select "(Please Select) Black or of African descent East Asian Hispanic, Latinx or of S…" at bounding box center [615, 277] width 739 height 36
select select "Black or of African descent"
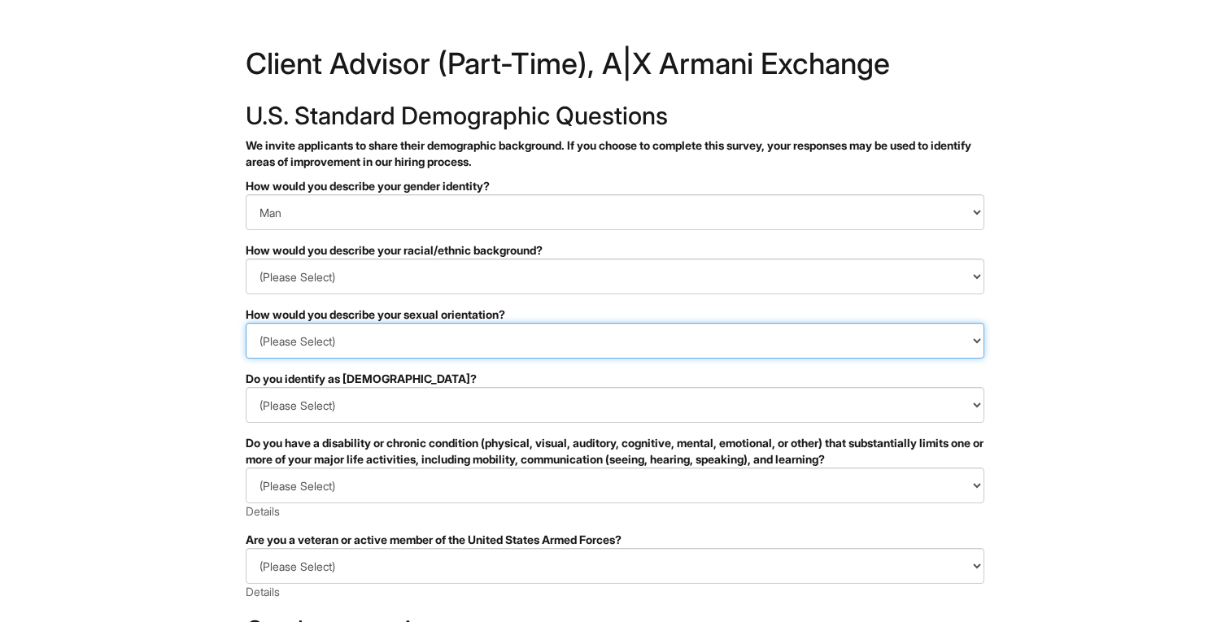
click at [310, 346] on select "(Please Select) Asexual Bisexual and/or pansexual Gay Heterosexual Lesbian Quee…" at bounding box center [615, 341] width 739 height 36
select select "I don't wish to answer"
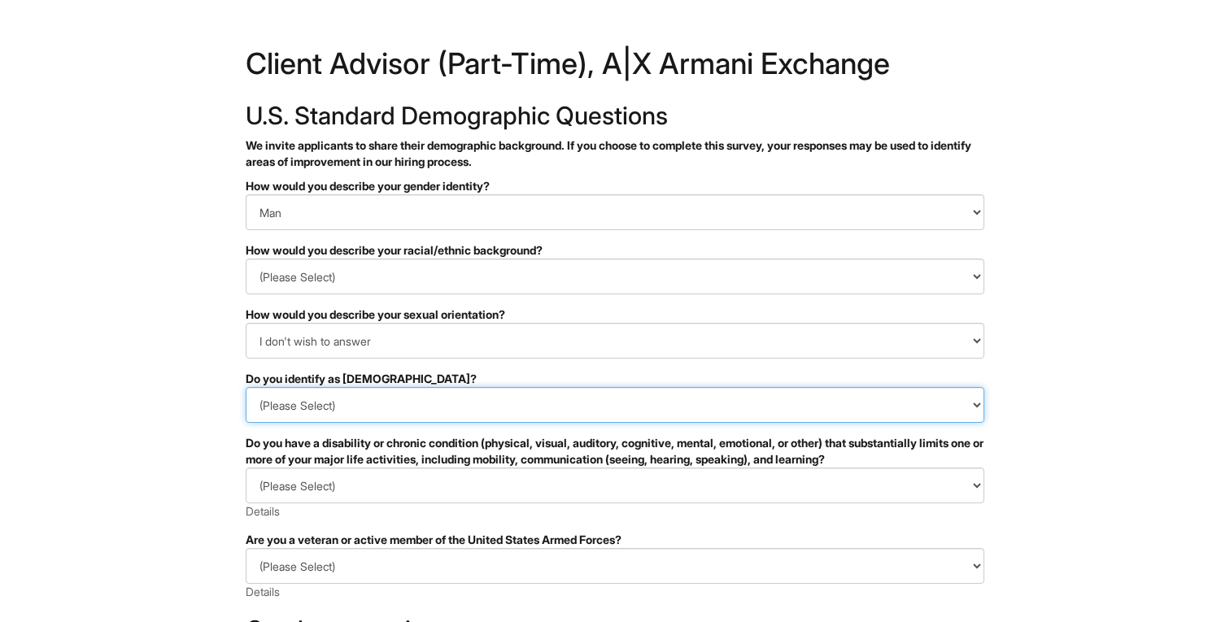
click at [301, 409] on select "(Please Select) Yes No I prefer to self-describe I don't wish to answer" at bounding box center [615, 405] width 739 height 36
select select "No"
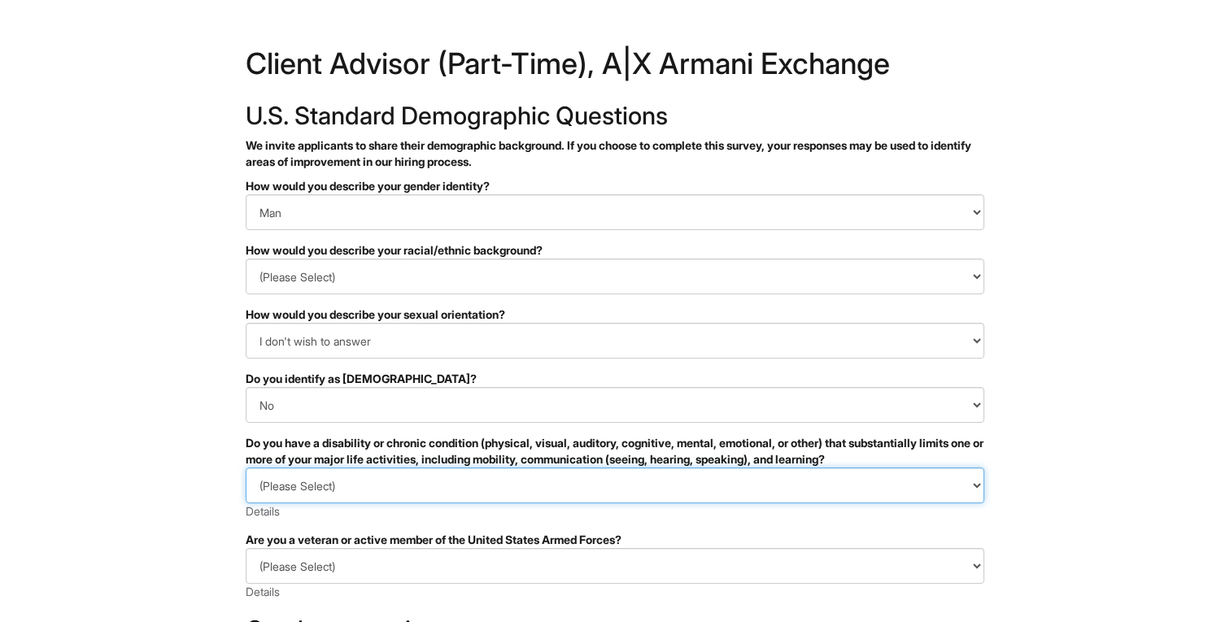
click at [298, 483] on select "(Please Select) YES, I HAVE A DISABILITY (or previously had a disability) NO, I…" at bounding box center [615, 486] width 739 height 36
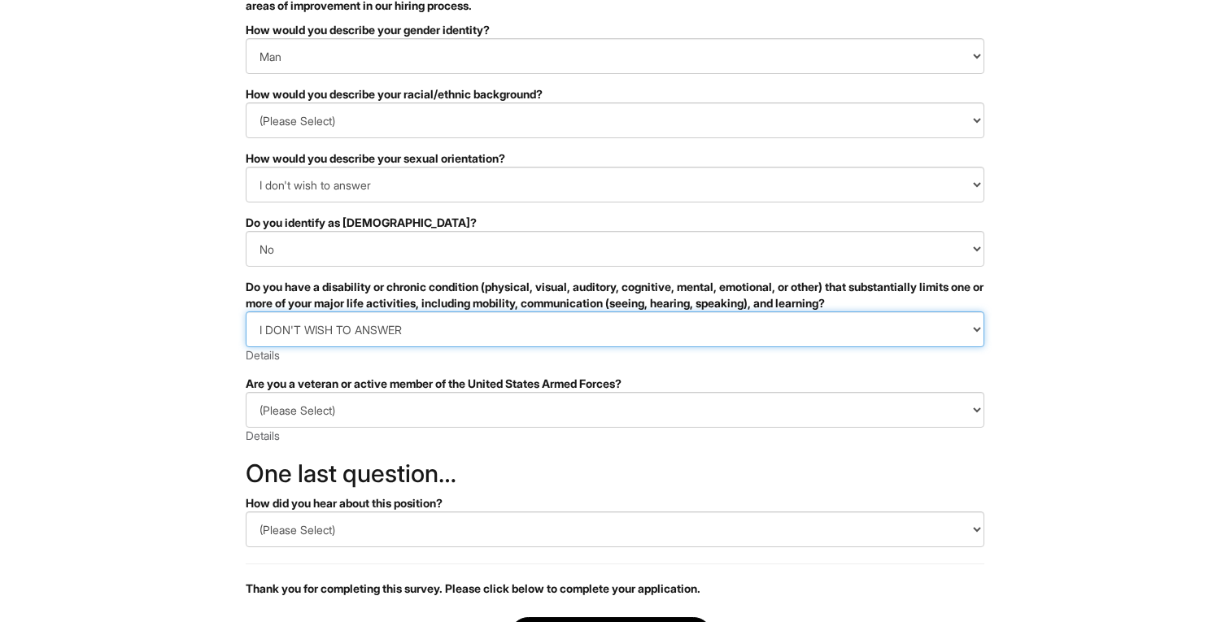
scroll to position [177, 0]
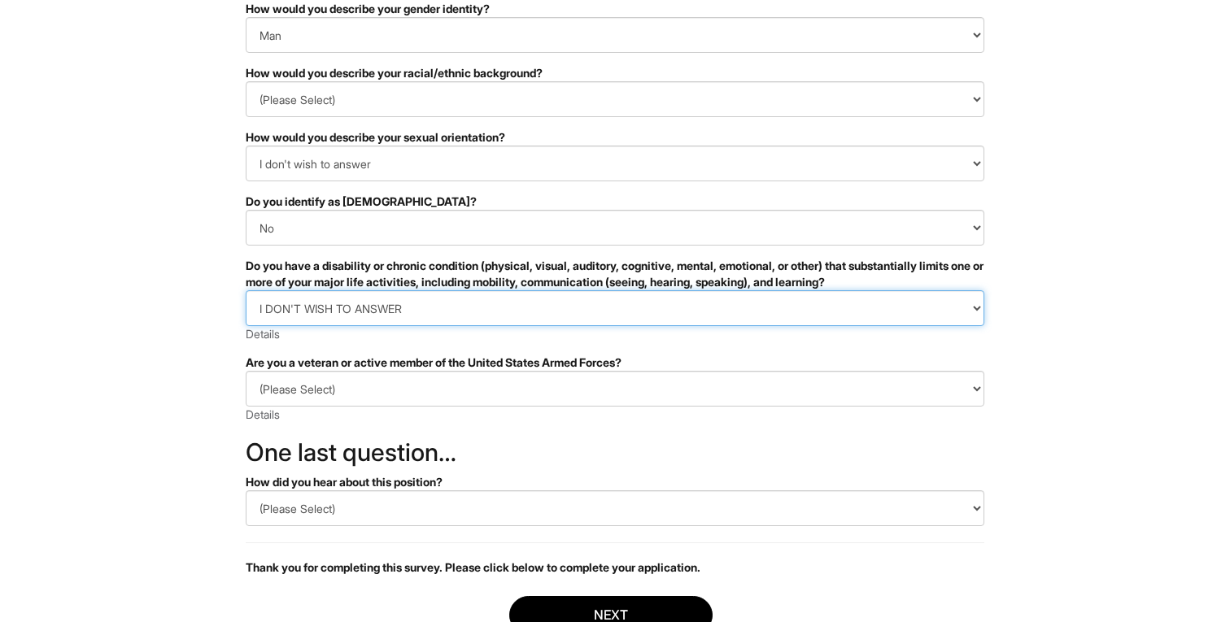
click at [311, 304] on select "(Please Select) YES, I HAVE A DISABILITY (or previously had a disability) NO, I…" at bounding box center [615, 308] width 739 height 36
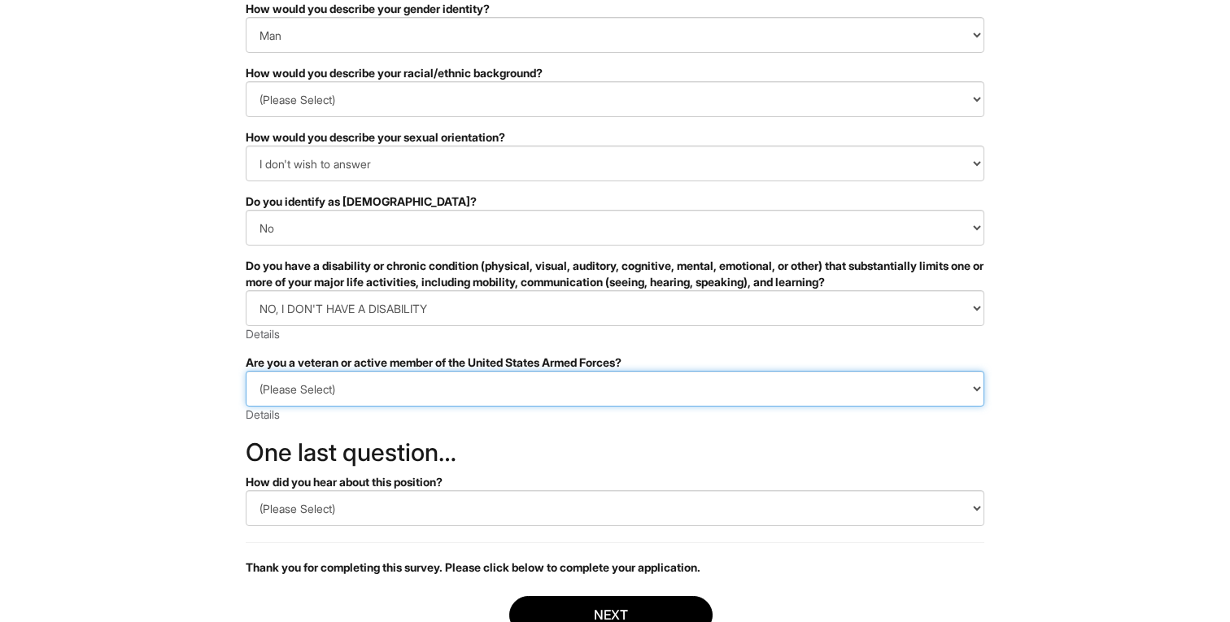
click at [303, 393] on select "(Please Select) I IDENTIFY AS ONE OR MORE OF THE CLASSIFICATIONS OF PROTECTED V…" at bounding box center [615, 389] width 739 height 36
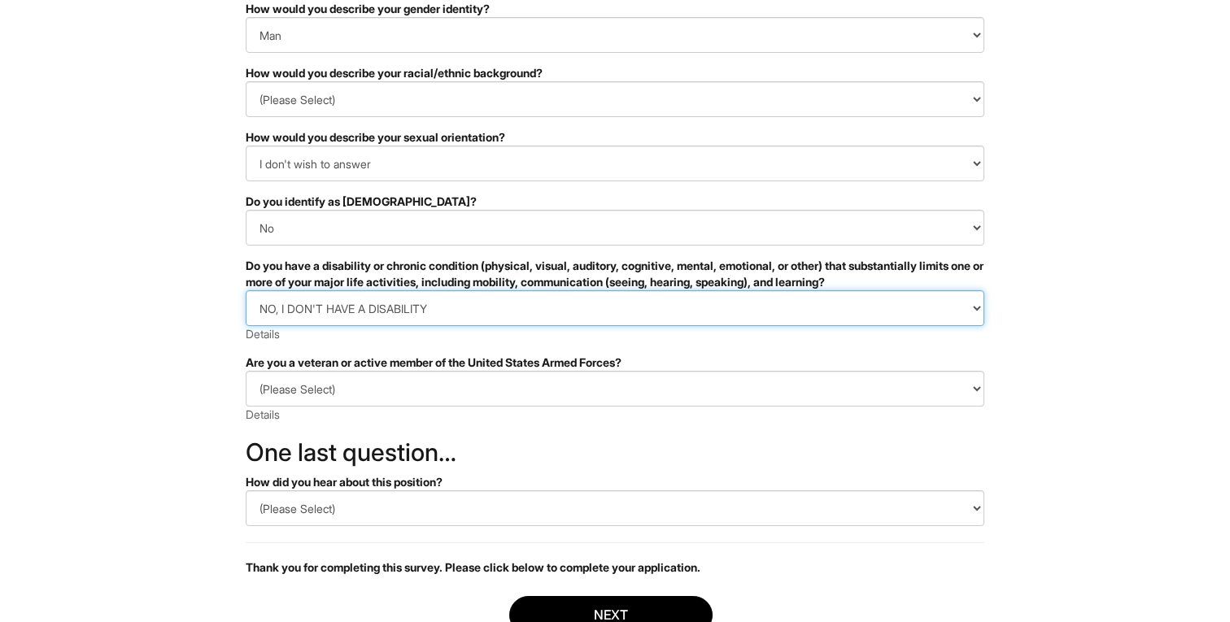
click at [302, 312] on select "(Please Select) YES, I HAVE A DISABILITY (or previously had a disability) NO, I…" at bounding box center [615, 308] width 739 height 36
select select "I DON'T WISH TO ANSWER"
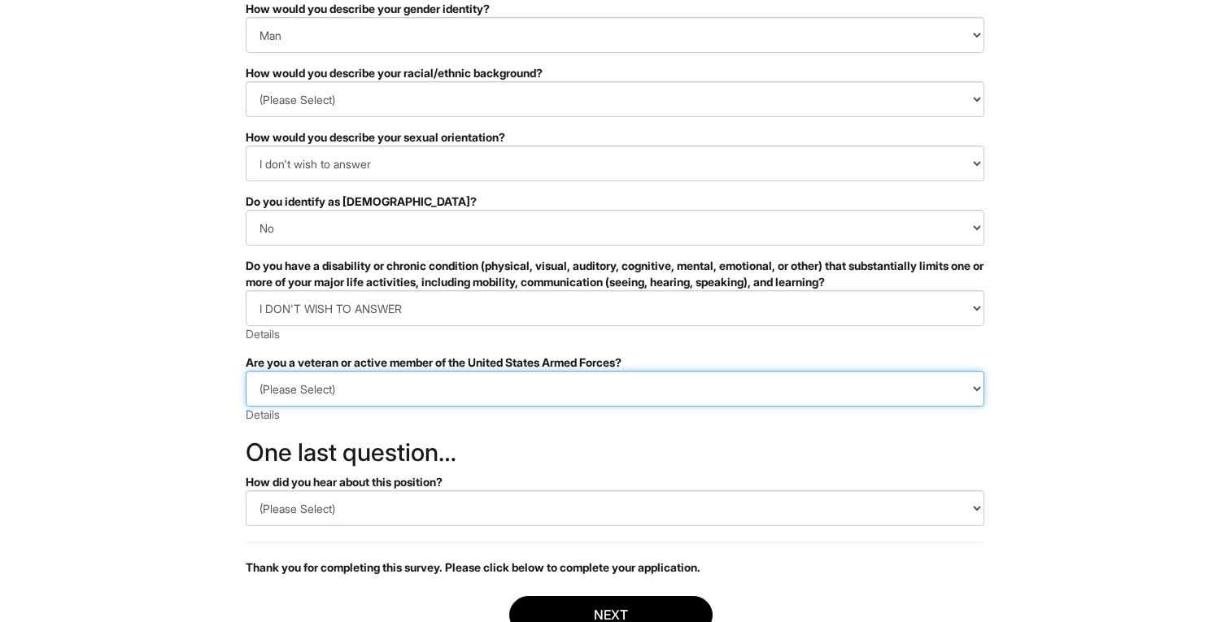
click at [304, 393] on select "(Please Select) I IDENTIFY AS ONE OR MORE OF THE CLASSIFICATIONS OF PROTECTED V…" at bounding box center [615, 389] width 739 height 36
select select "I AM NOT A PROTECTED VETERAN"
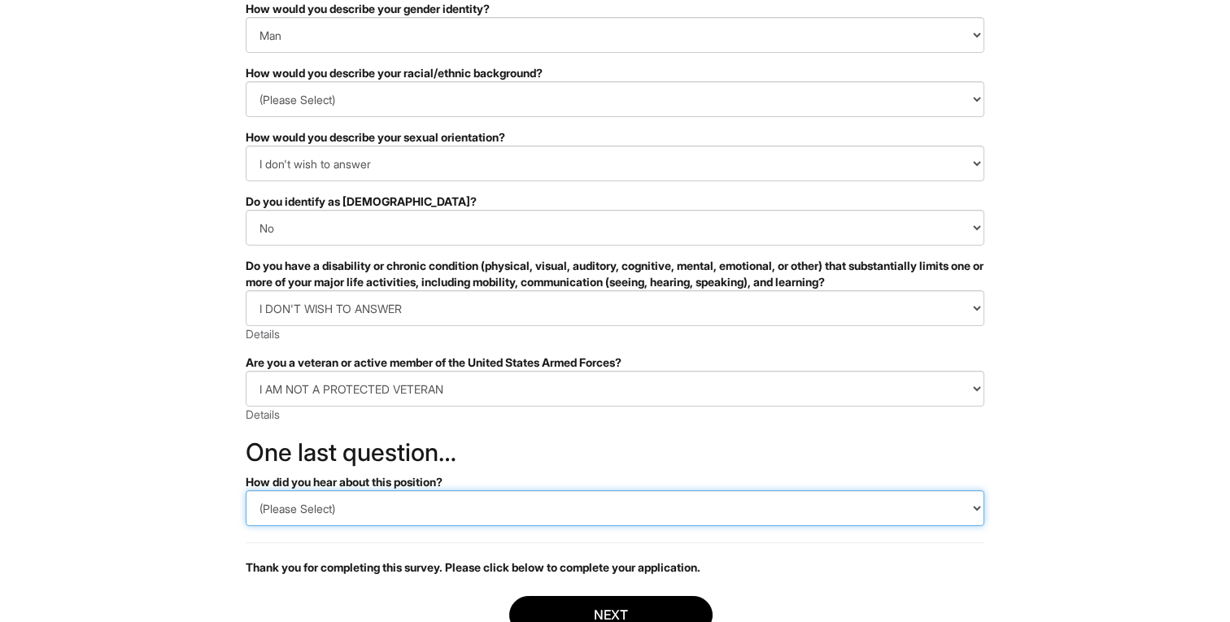
click at [306, 506] on select "(Please Select) CareerBuilder Indeed LinkedIn Monster Referral Other" at bounding box center [615, 508] width 739 height 36
select select "Other"
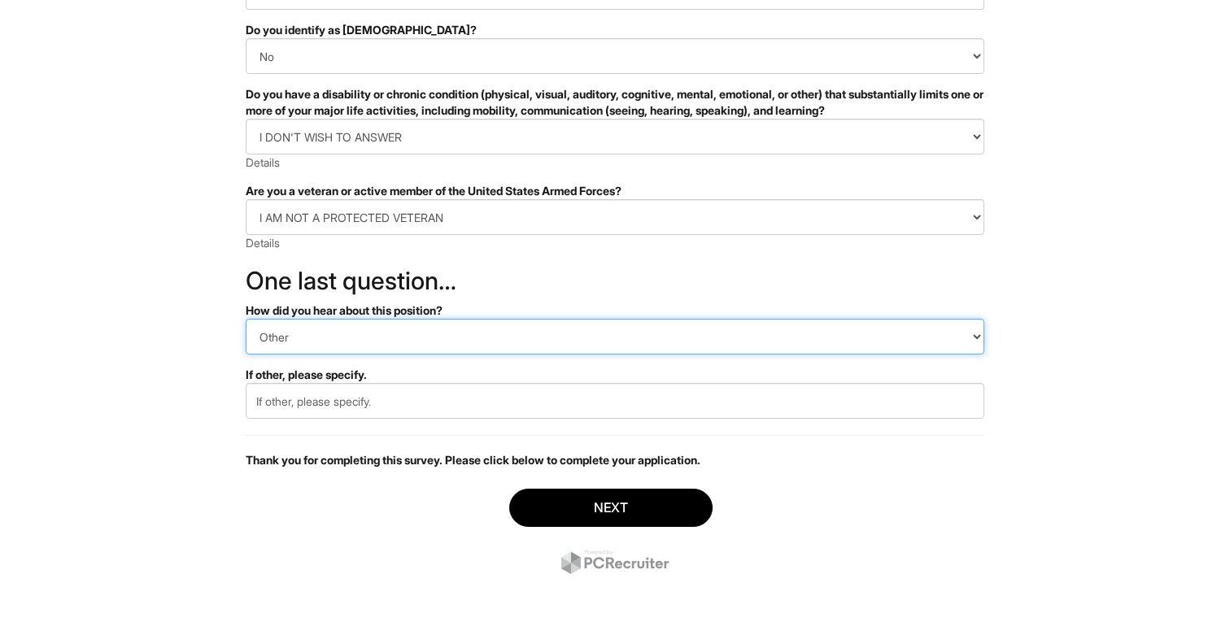
scroll to position [358, 0]
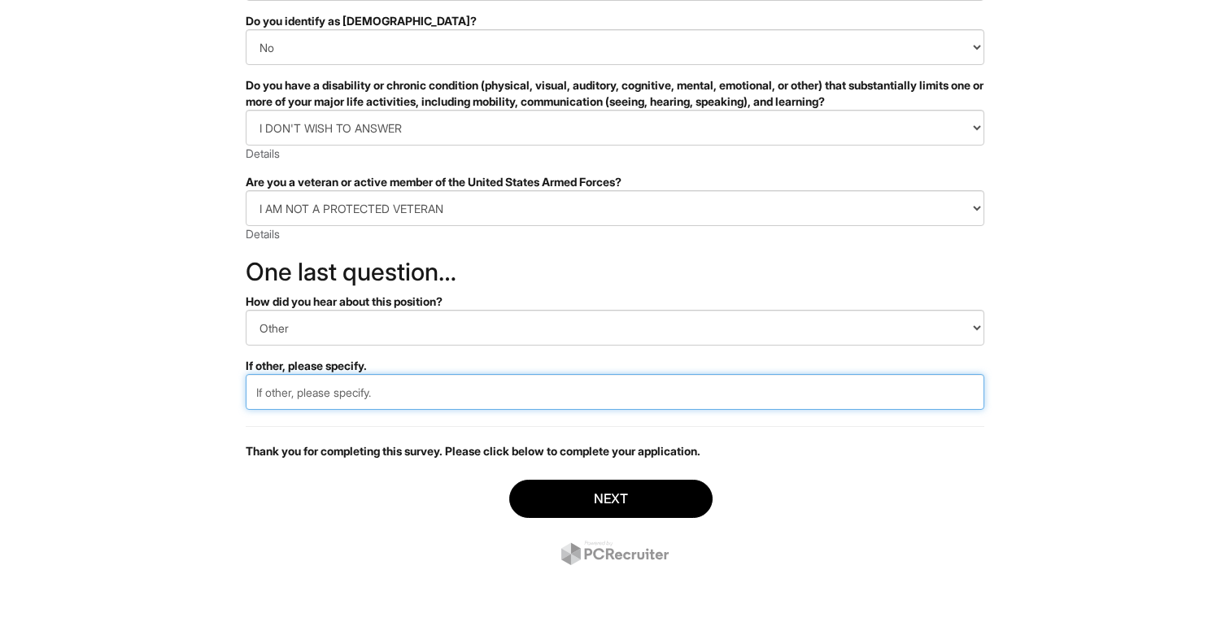
click at [286, 397] on input "text" at bounding box center [615, 392] width 739 height 36
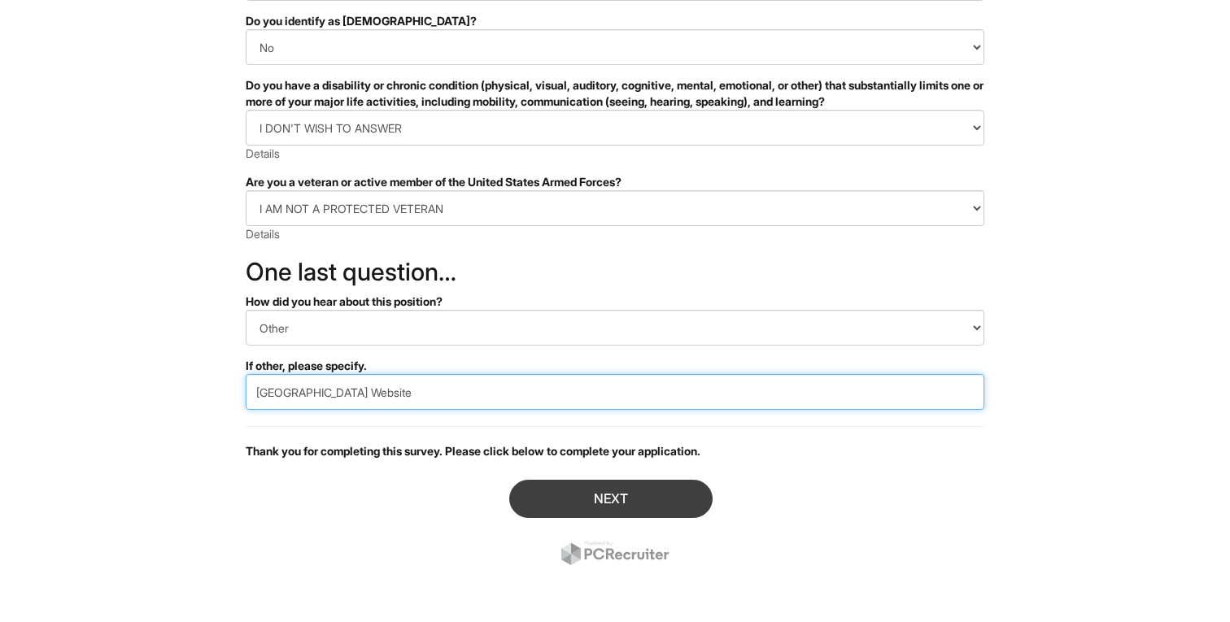
type input "Willowbrook Mall Website"
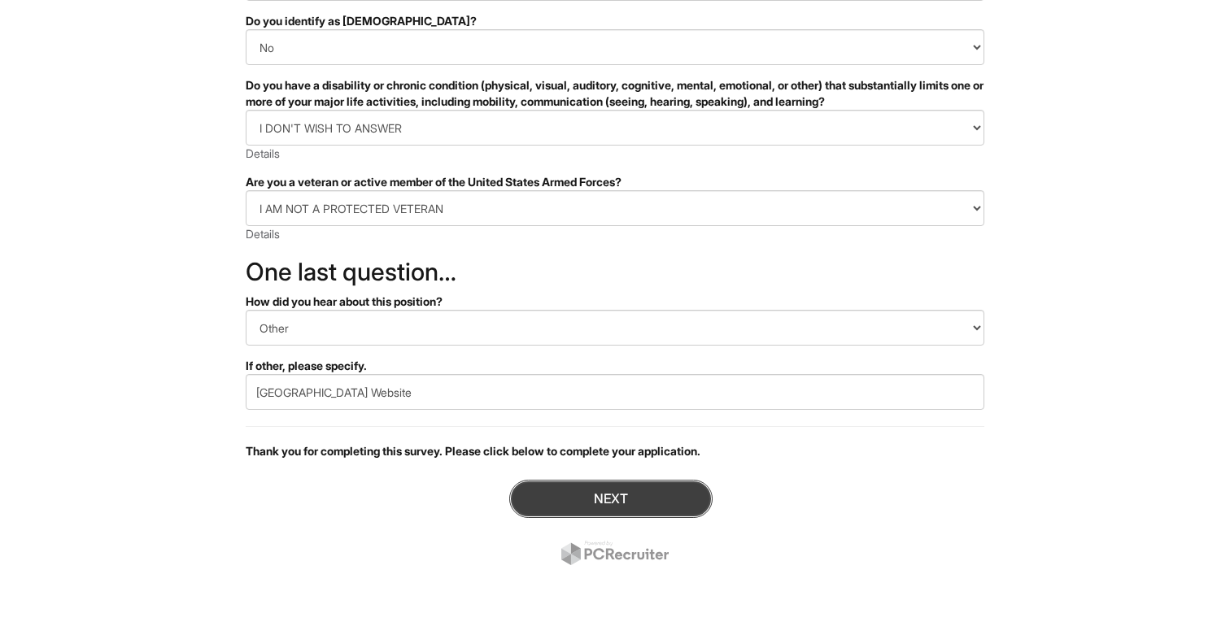
click at [551, 499] on button "Next" at bounding box center [610, 499] width 203 height 38
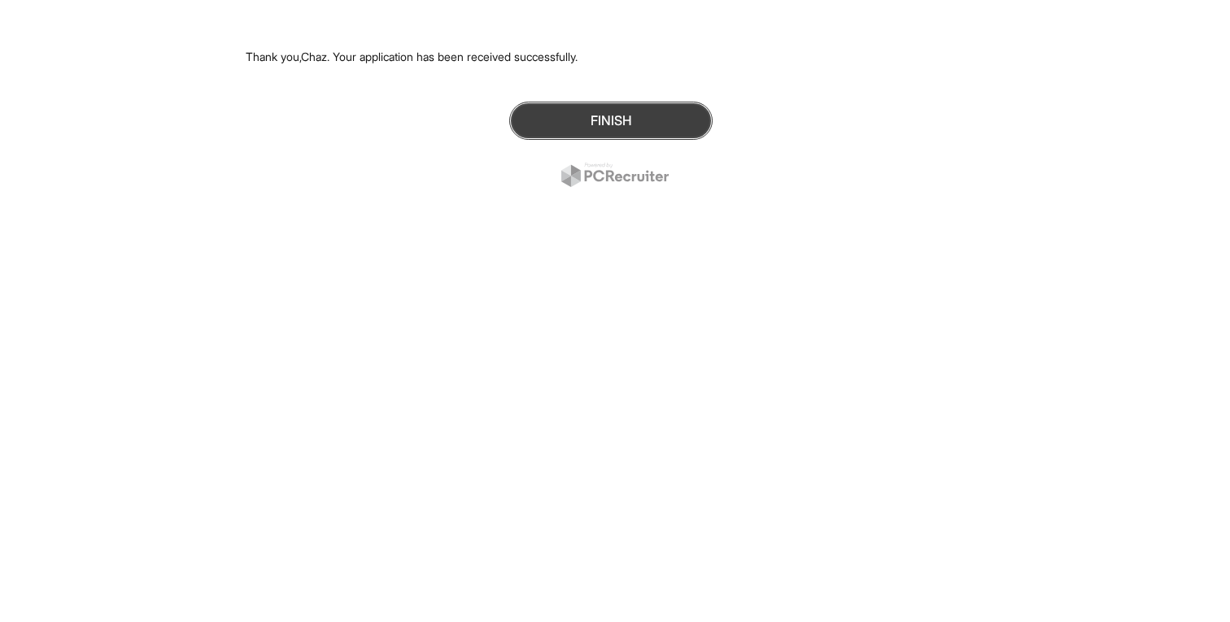
click at [575, 124] on button "Finish" at bounding box center [610, 121] width 203 height 38
